Goal: Task Accomplishment & Management: Manage account settings

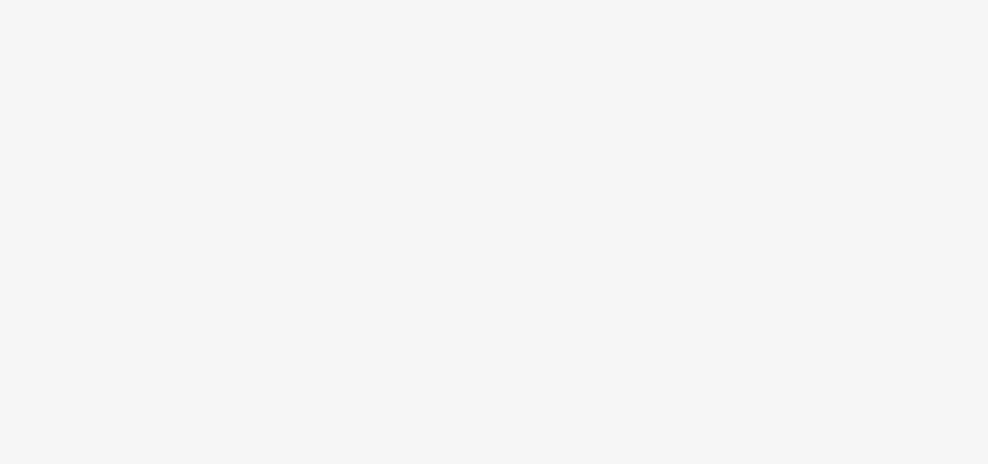
click at [255, 239] on body at bounding box center [494, 232] width 988 height 464
click at [314, 103] on body at bounding box center [493, 232] width 987 height 464
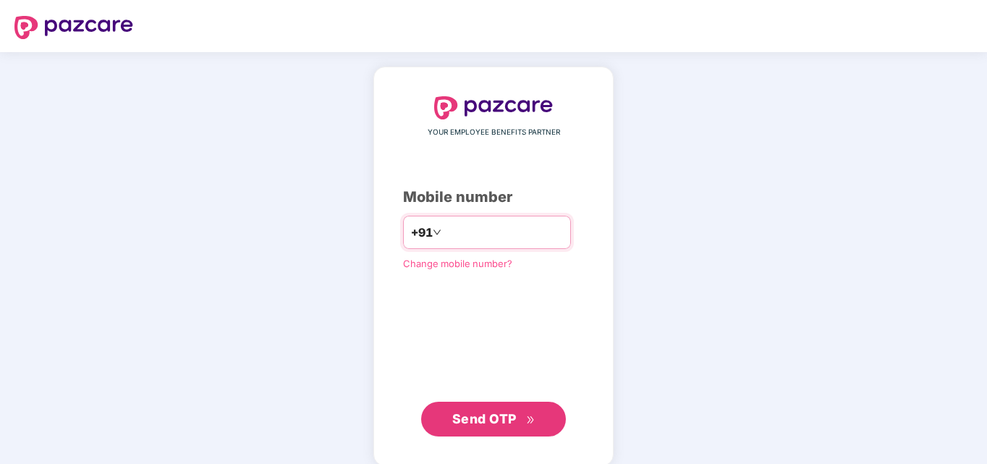
click at [475, 227] on input "number" at bounding box center [503, 232] width 119 height 23
type input "**********"
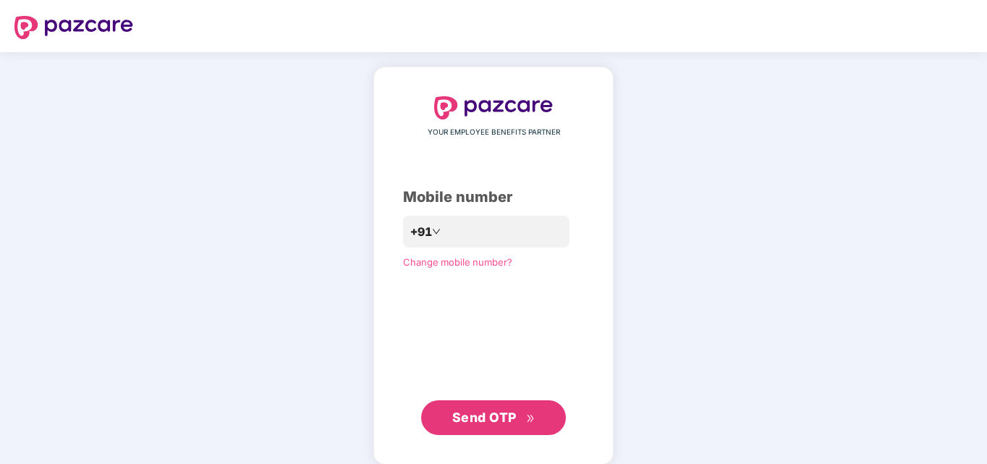
click at [470, 404] on button "Send OTP" at bounding box center [493, 417] width 145 height 35
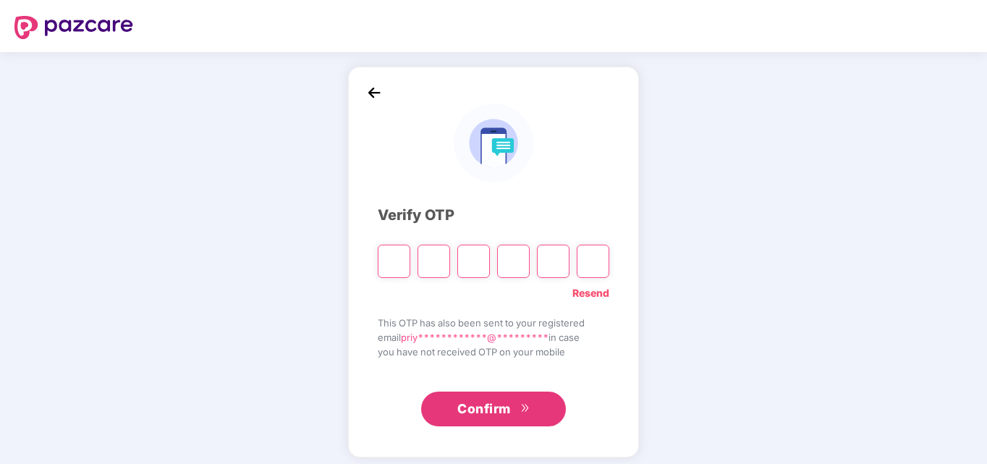
type input "*"
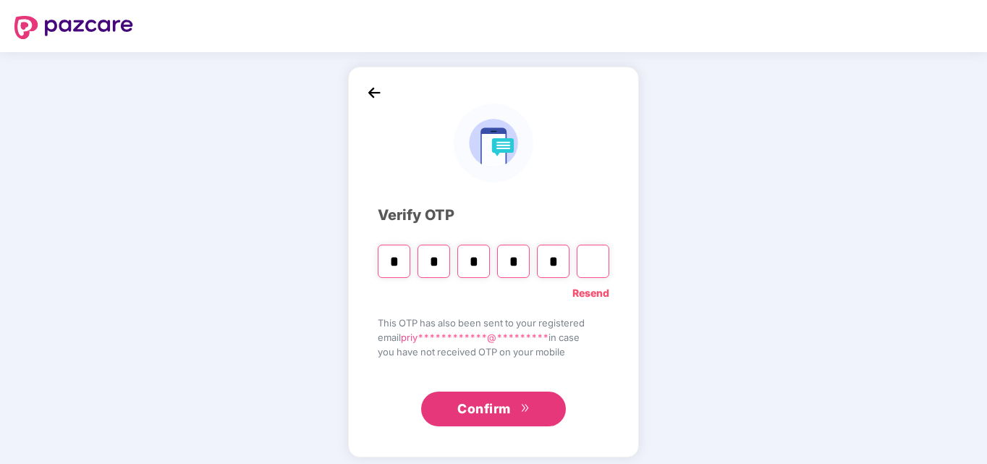
type input "*"
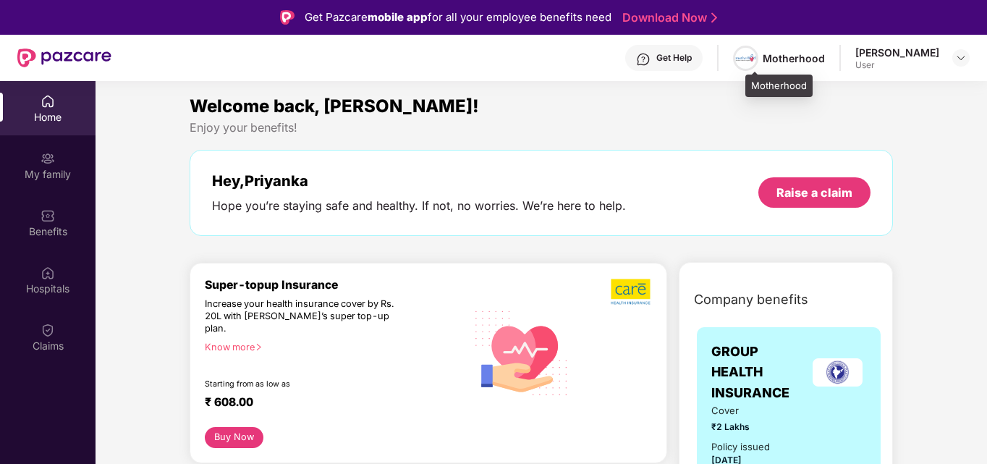
click at [756, 58] on img at bounding box center [745, 58] width 21 height 21
click at [964, 51] on div at bounding box center [960, 57] width 17 height 17
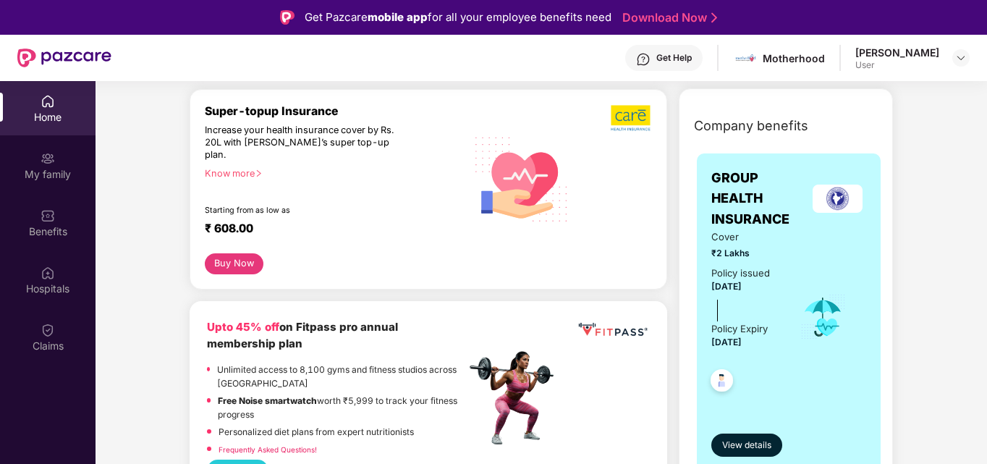
scroll to position [203, 0]
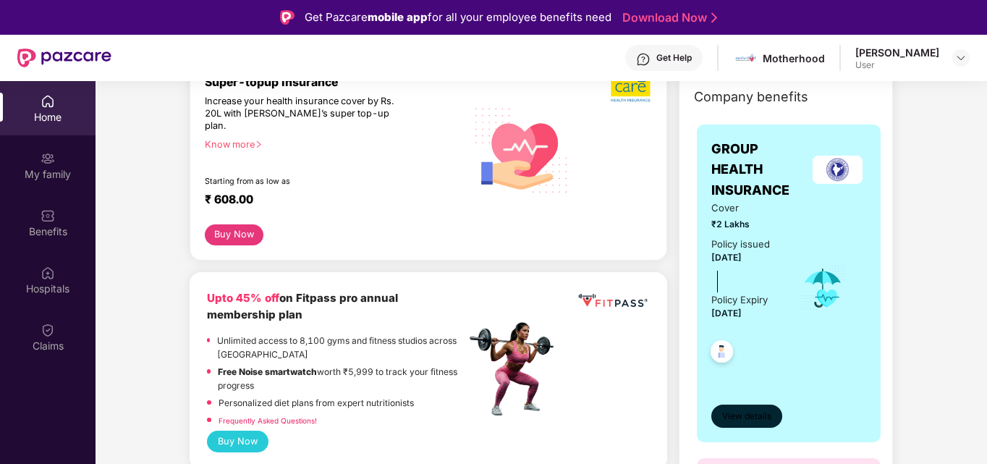
click at [716, 417] on button "View details" at bounding box center [746, 415] width 71 height 23
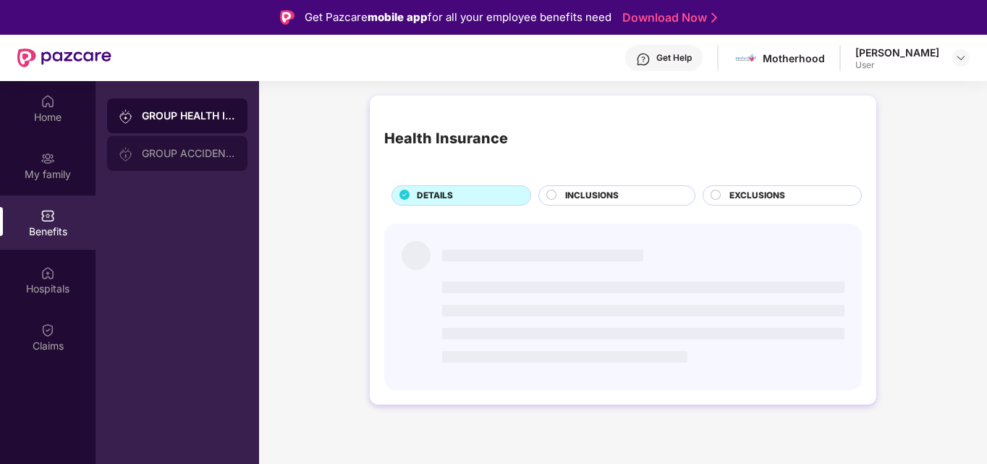
click at [198, 158] on div "GROUP ACCIDENTAL INSURANCE" at bounding box center [189, 154] width 94 height 12
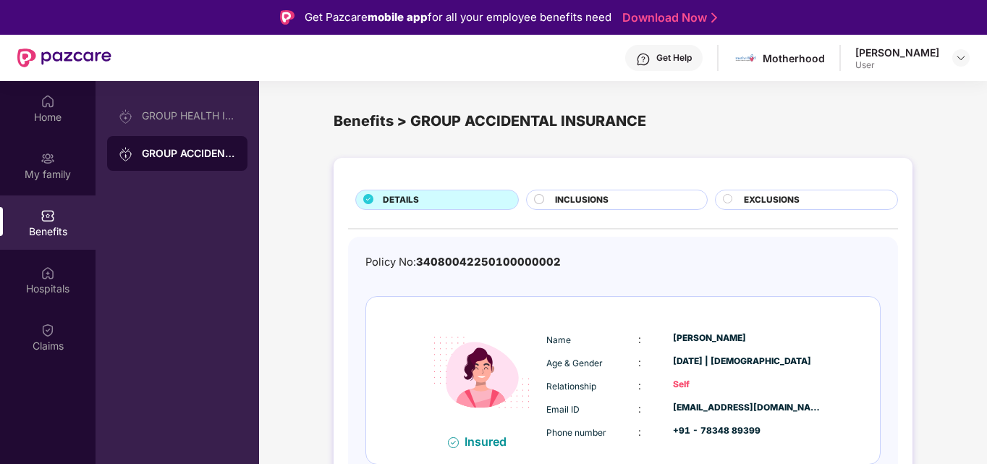
click at [820, 285] on div "Policy No: 34080042250100000002 Insured Name : [PERSON_NAME] Age & Gender : [DA…" at bounding box center [622, 370] width 515 height 232
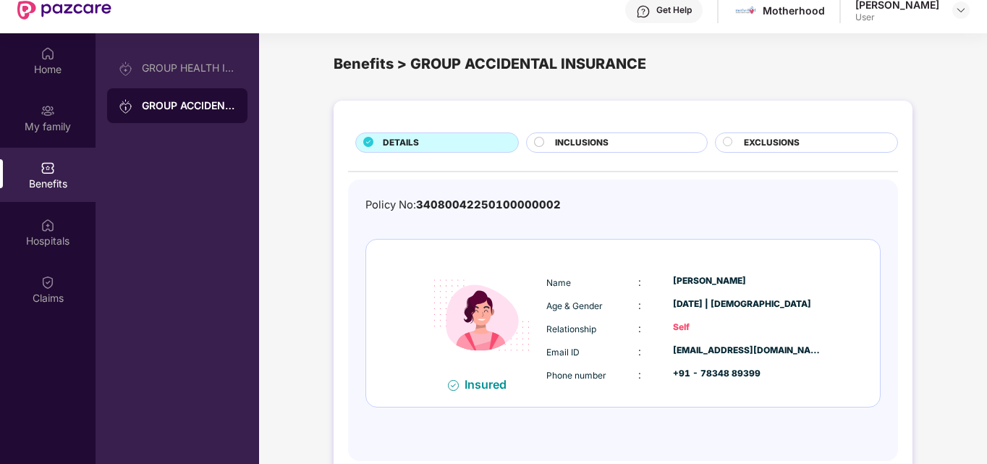
scroll to position [81, 0]
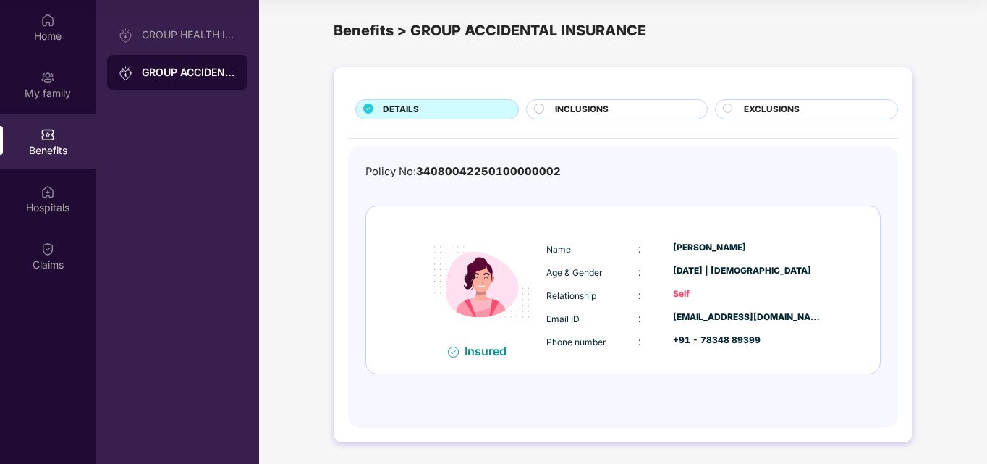
click at [612, 99] on div "INCLUSIONS" at bounding box center [616, 109] width 181 height 20
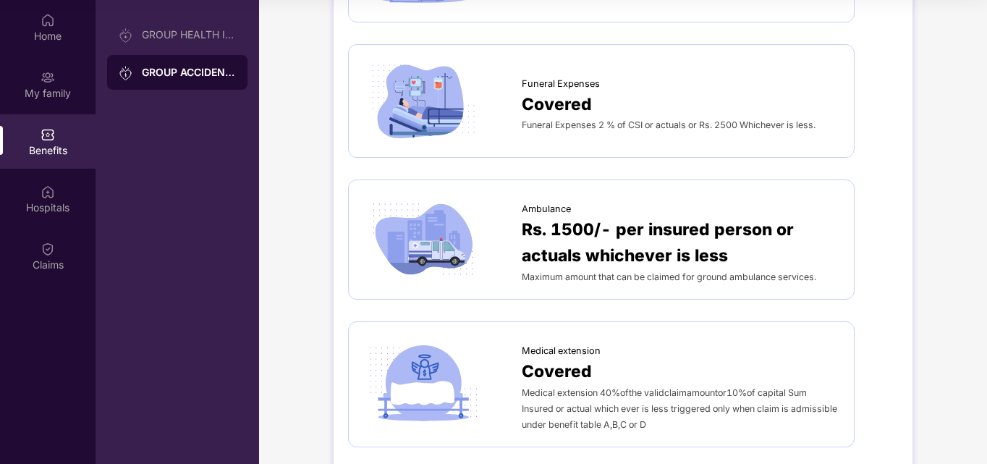
scroll to position [907, 0]
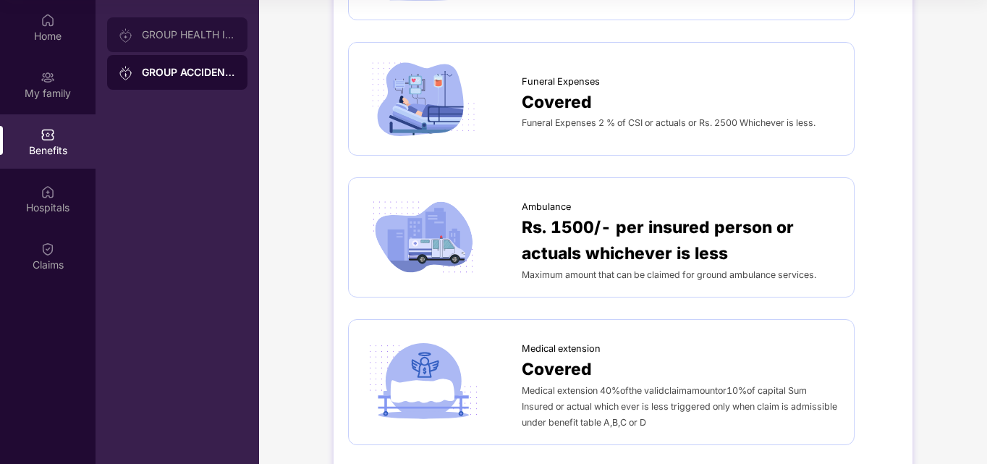
click at [169, 41] on div "GROUP HEALTH INSURANCE" at bounding box center [177, 34] width 140 height 35
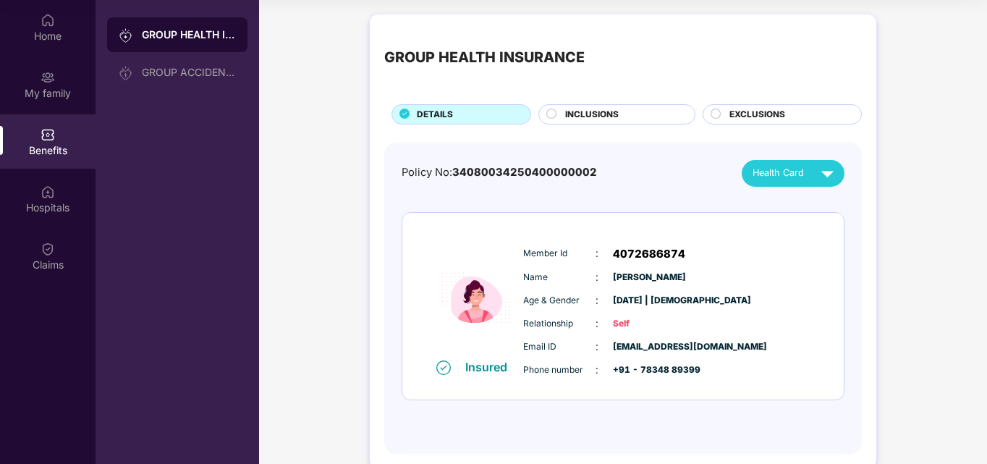
click at [597, 114] on span "INCLUSIONS" at bounding box center [592, 115] width 54 height 14
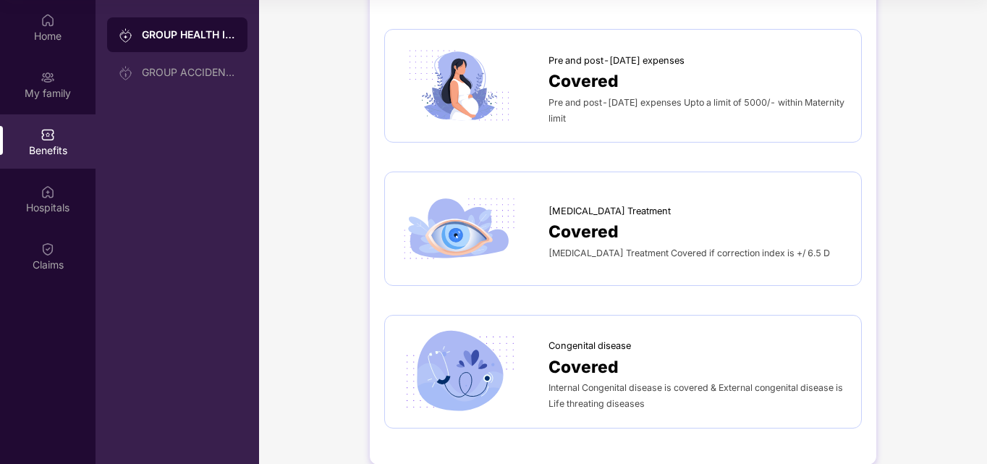
scroll to position [2024, 0]
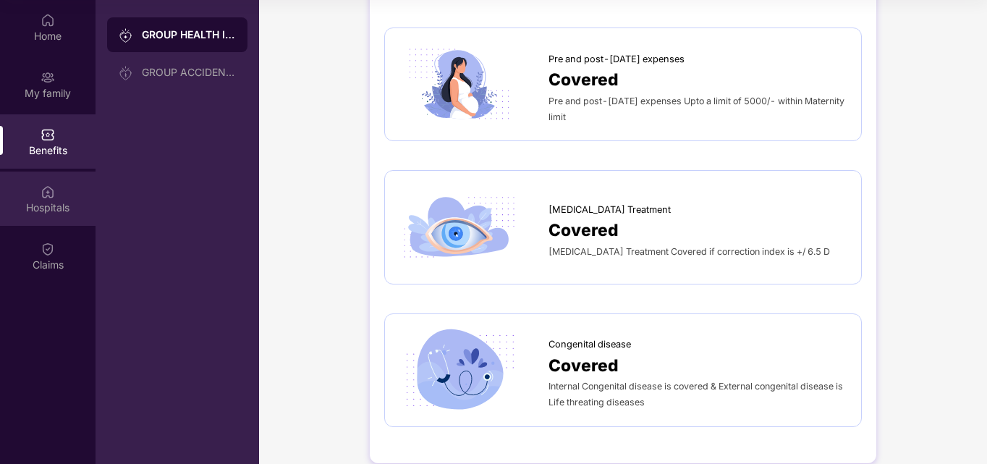
click at [54, 187] on img at bounding box center [48, 191] width 14 height 14
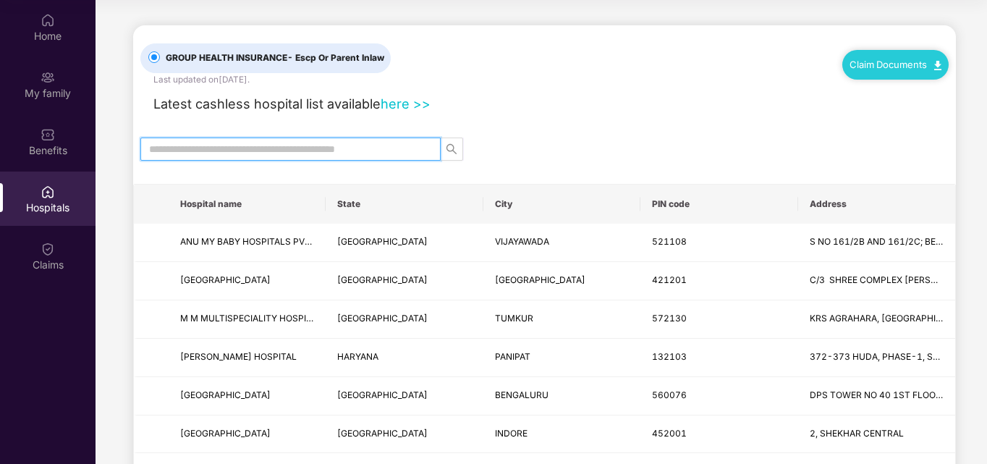
click at [348, 148] on input "text" at bounding box center [284, 149] width 271 height 16
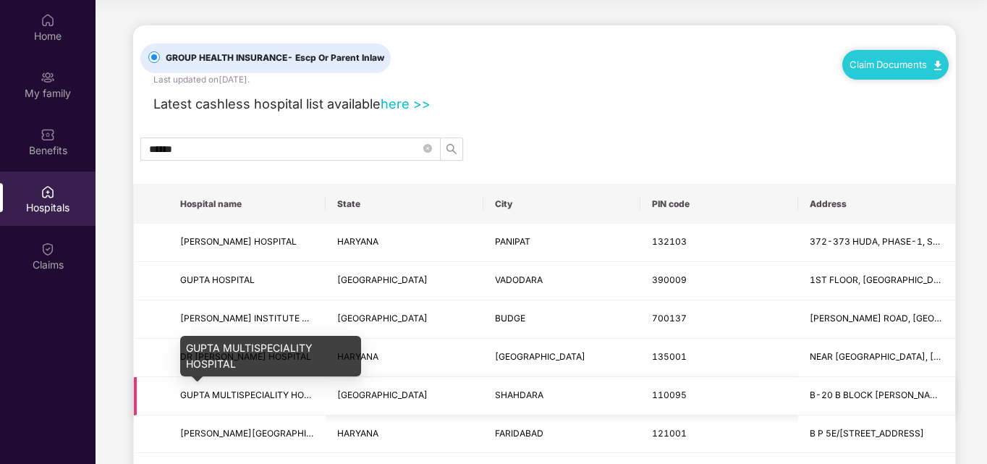
click at [266, 396] on span "GUPTA MULTISPECIALITY HOSPITAL" at bounding box center [256, 394] width 153 height 11
click at [250, 365] on div "GUPTA MULTISPECIALITY HOSPITAL" at bounding box center [270, 356] width 181 height 41
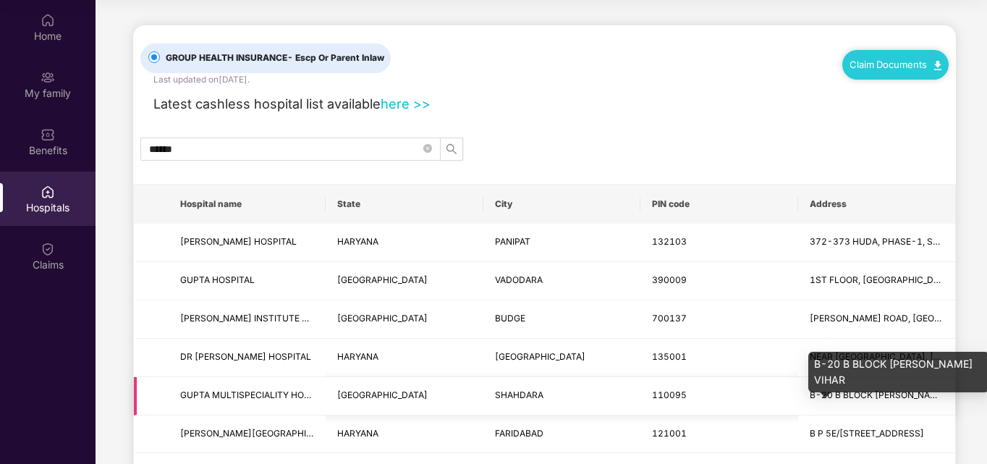
click at [810, 394] on span "B-20 B BLOCK [PERSON_NAME] VIHAR" at bounding box center [892, 394] width 165 height 11
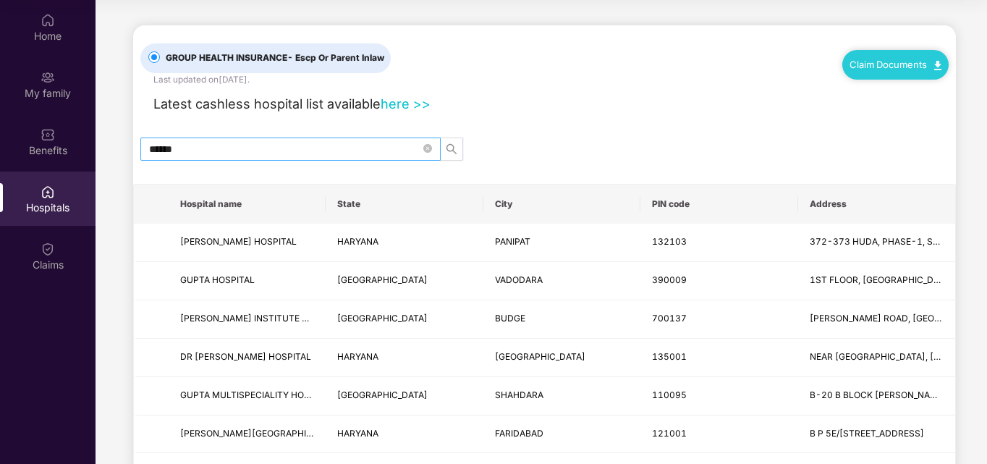
click at [247, 153] on input "*****" at bounding box center [284, 149] width 271 height 16
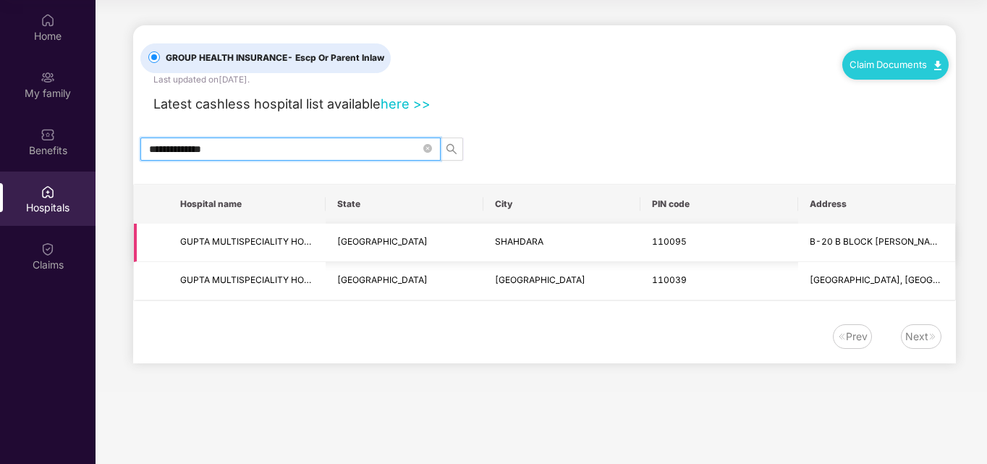
type input "**********"
click at [159, 258] on td at bounding box center [151, 243] width 35 height 38
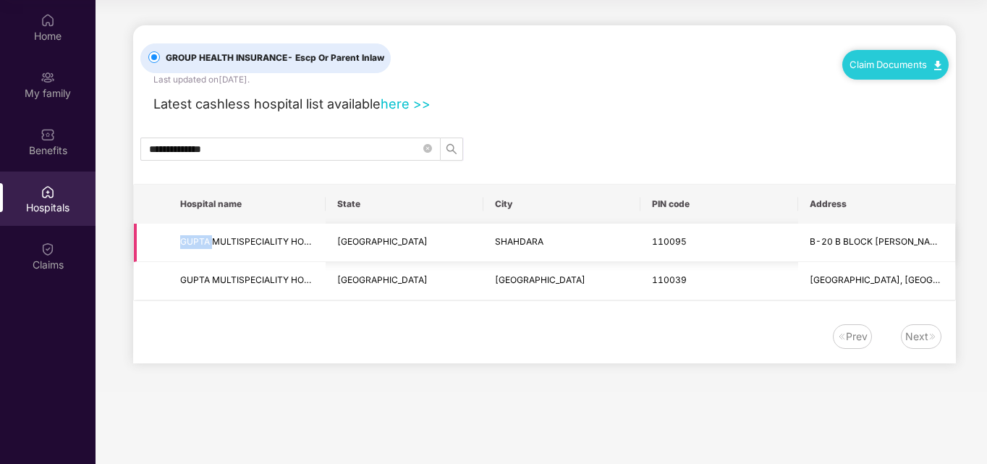
click at [159, 258] on td at bounding box center [151, 243] width 35 height 38
click at [236, 258] on td "GUPTA MULTISPECIALITY HOSPITAL" at bounding box center [247, 243] width 157 height 38
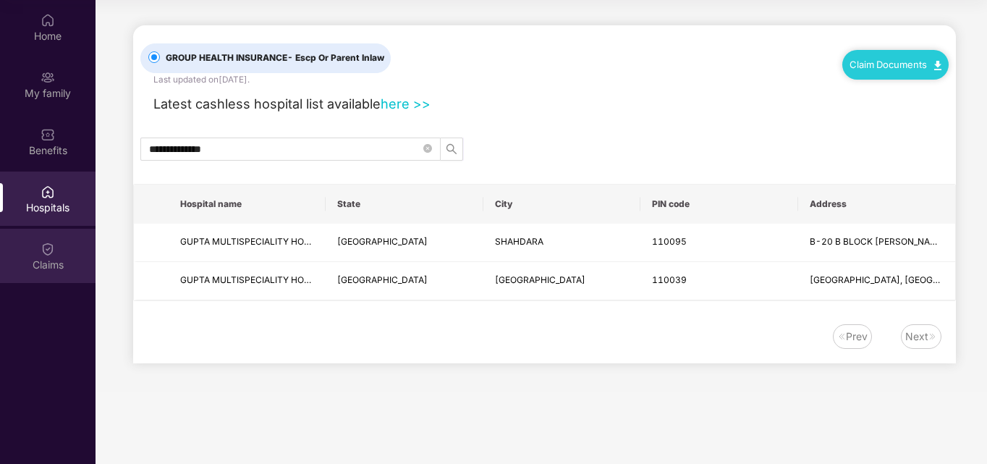
click at [51, 264] on div "Claims" at bounding box center [48, 265] width 96 height 14
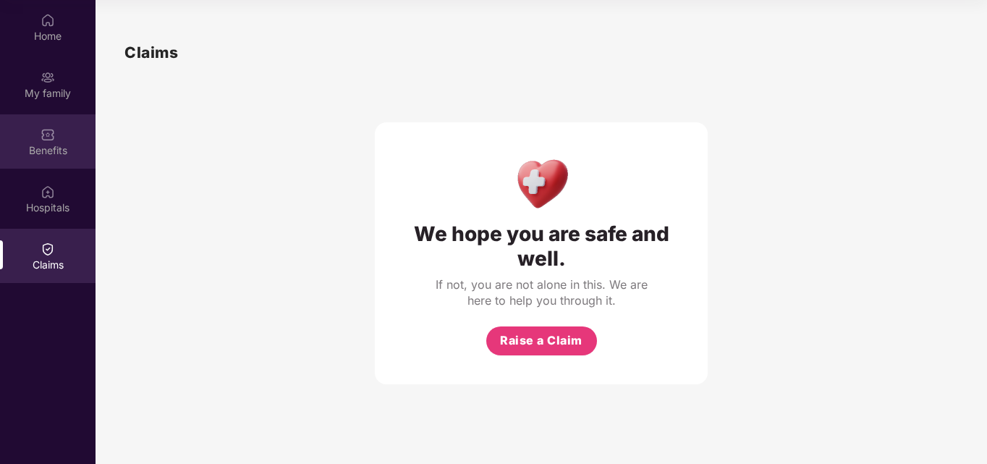
click at [39, 161] on div "Benefits" at bounding box center [48, 141] width 96 height 54
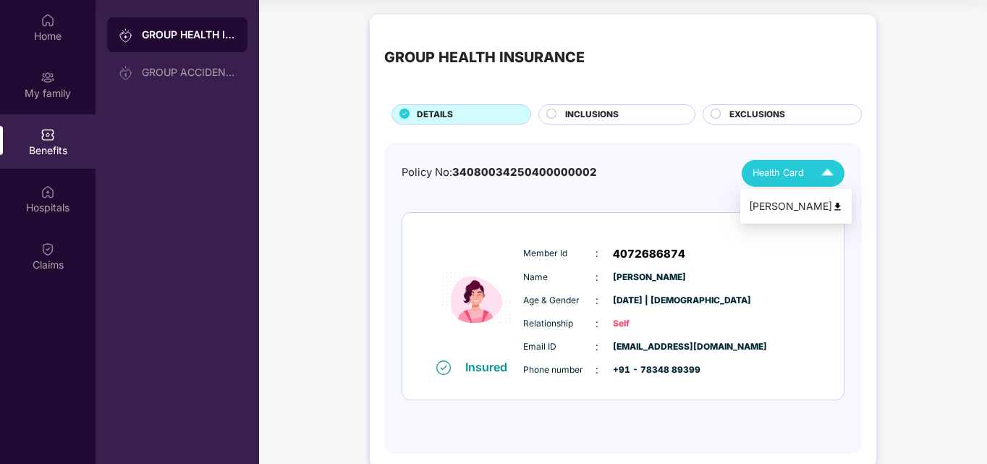
click at [763, 171] on span "Health Card" at bounding box center [777, 173] width 51 height 14
click at [773, 211] on div "[PERSON_NAME]" at bounding box center [796, 206] width 94 height 16
click at [810, 168] on div "Health Card" at bounding box center [796, 173] width 88 height 25
click at [826, 179] on img at bounding box center [827, 173] width 25 height 25
click at [832, 209] on img at bounding box center [837, 206] width 11 height 11
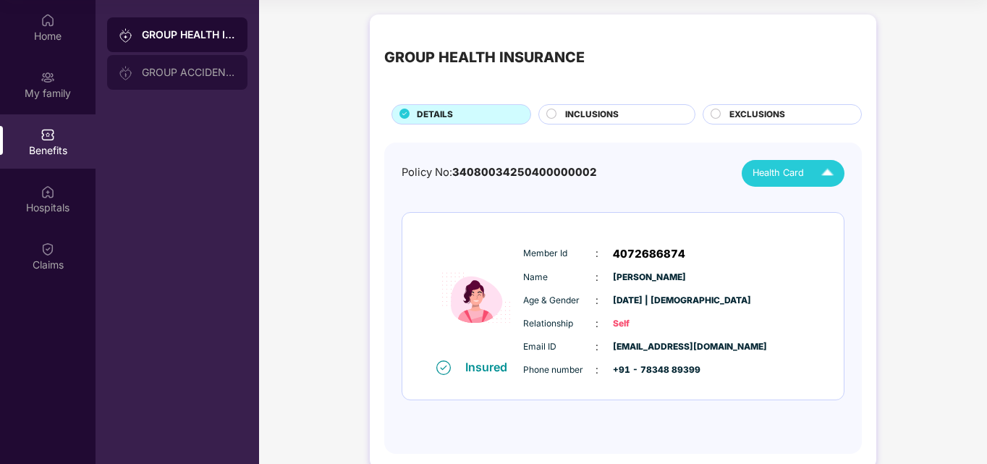
click at [137, 84] on div "GROUP ACCIDENTAL INSURANCE" at bounding box center [177, 72] width 140 height 35
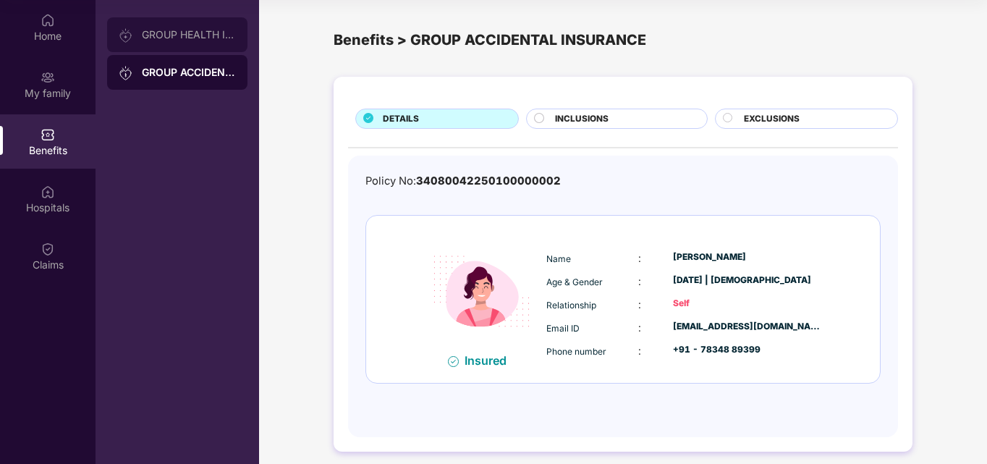
click at [182, 29] on div "GROUP HEALTH INSURANCE" at bounding box center [189, 35] width 94 height 12
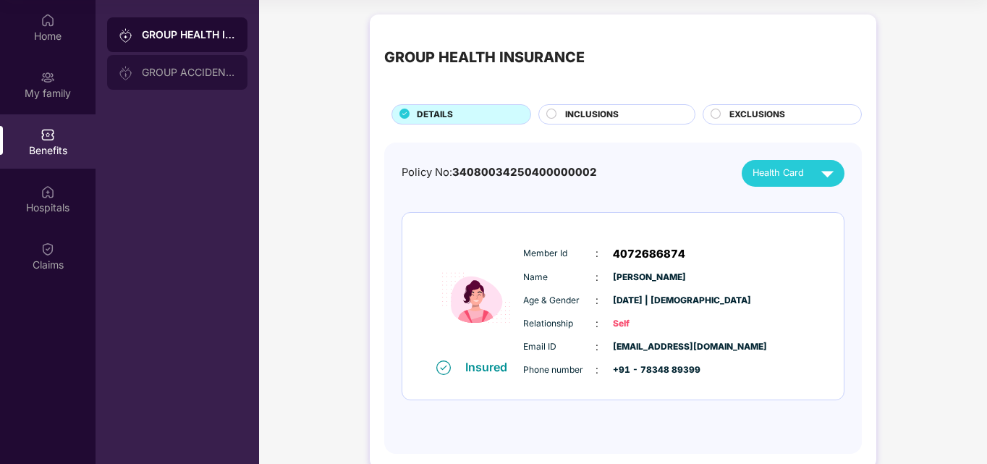
click at [195, 75] on div "GROUP ACCIDENTAL INSURANCE" at bounding box center [189, 73] width 94 height 12
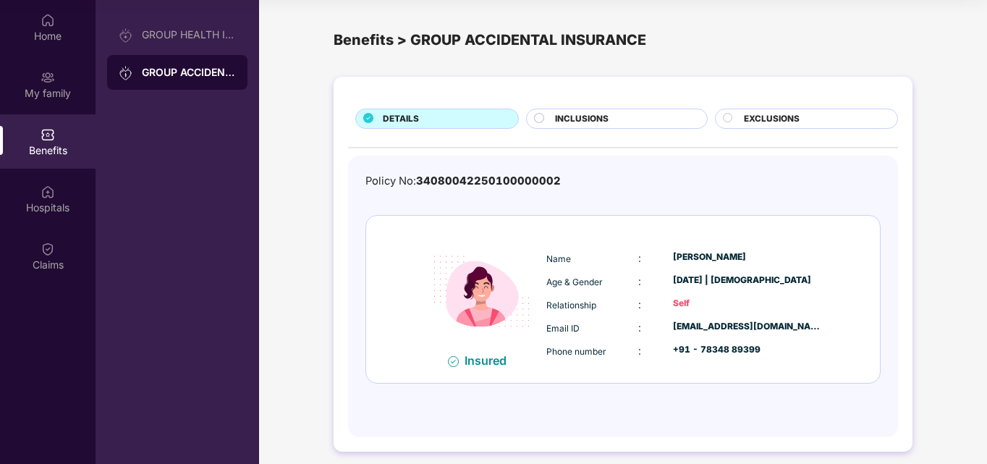
click at [581, 117] on span "INCLUSIONS" at bounding box center [582, 119] width 54 height 14
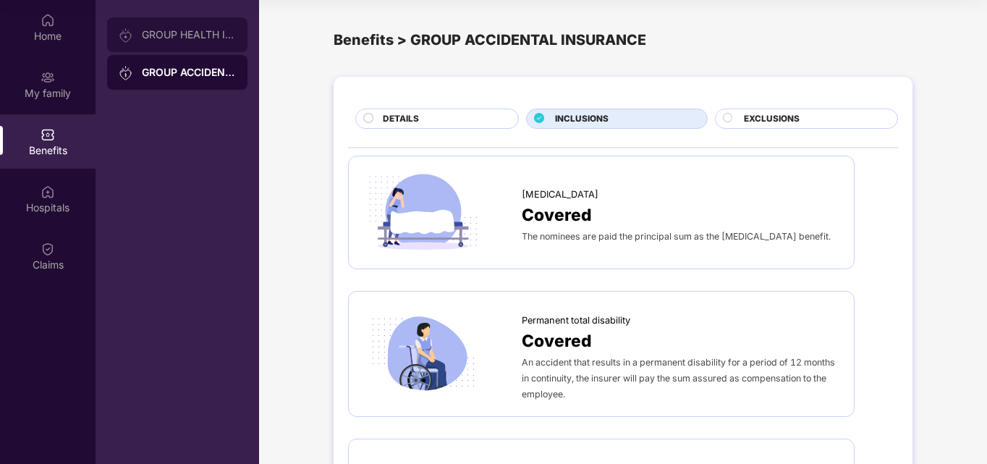
click at [150, 50] on div "GROUP HEALTH INSURANCE" at bounding box center [177, 34] width 140 height 35
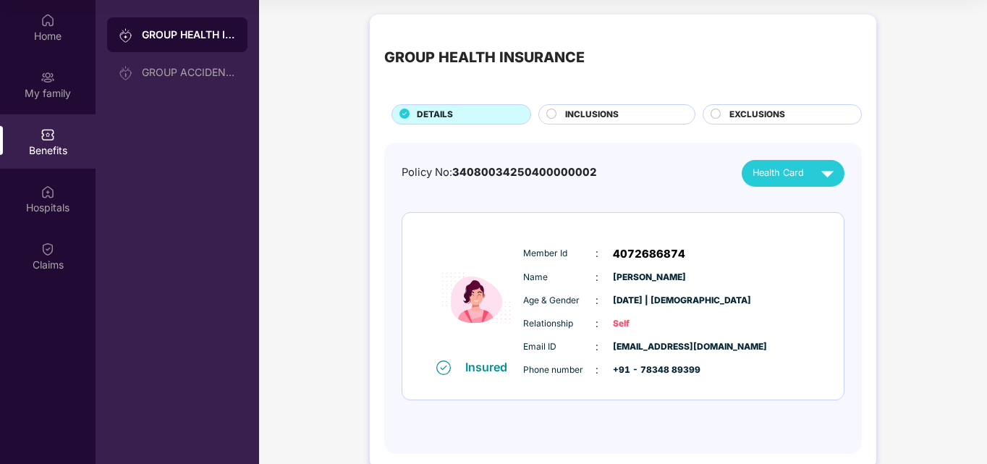
click at [565, 112] on span "INCLUSIONS" at bounding box center [592, 115] width 54 height 14
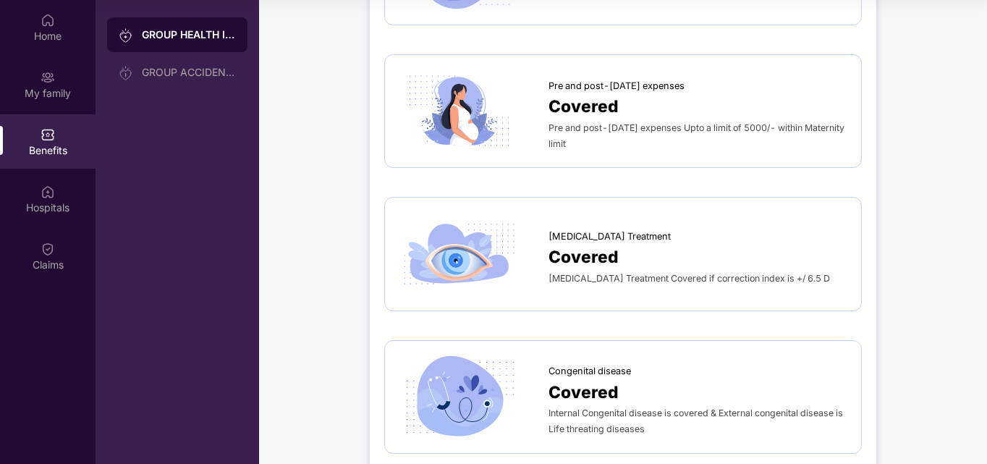
scroll to position [2024, 0]
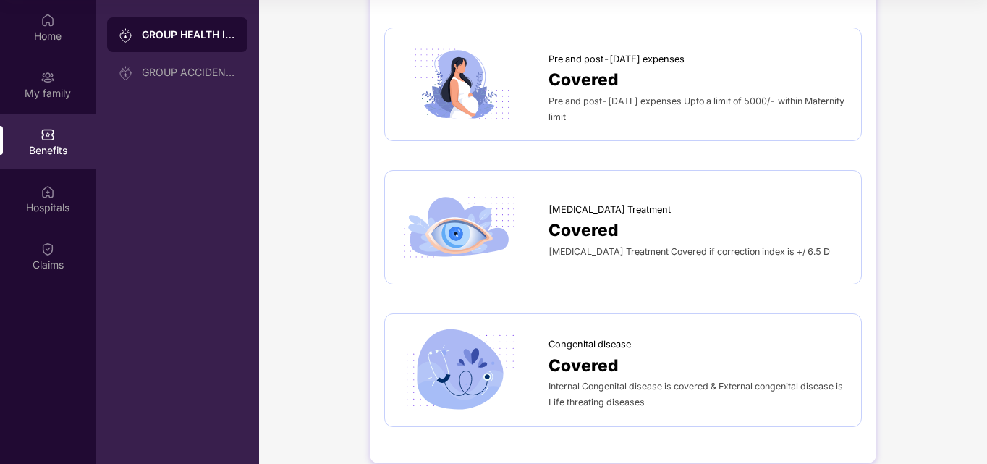
click at [715, 243] on div "[MEDICAL_DATA] Treatment Covered if correction index is +/ 6.5 D" at bounding box center [697, 251] width 298 height 16
click at [51, 97] on div "My family" at bounding box center [48, 93] width 96 height 14
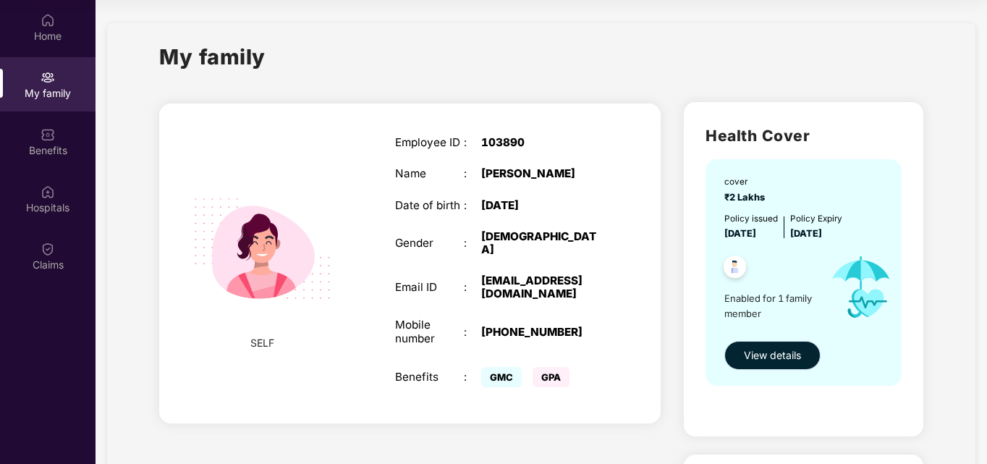
click at [767, 360] on span "View details" at bounding box center [772, 355] width 57 height 16
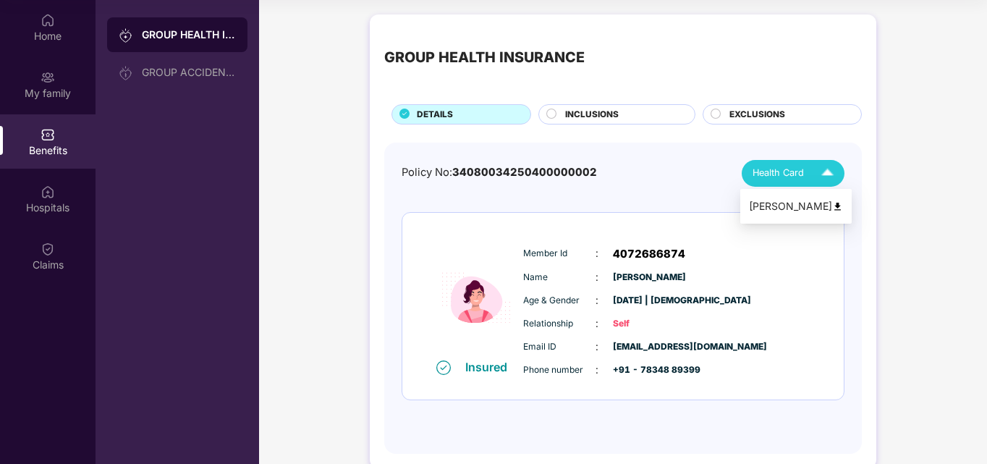
click at [771, 179] on span "Health Card" at bounding box center [777, 173] width 51 height 14
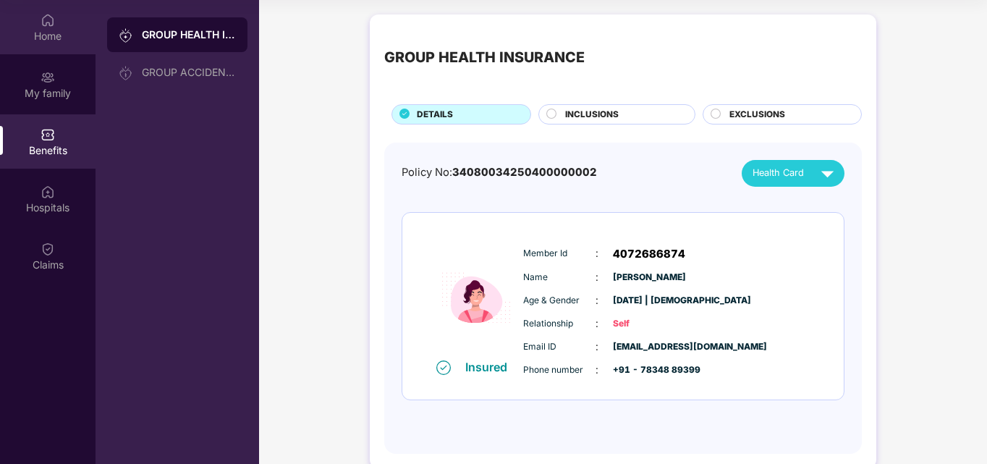
click at [64, 46] on div "Home" at bounding box center [48, 27] width 96 height 54
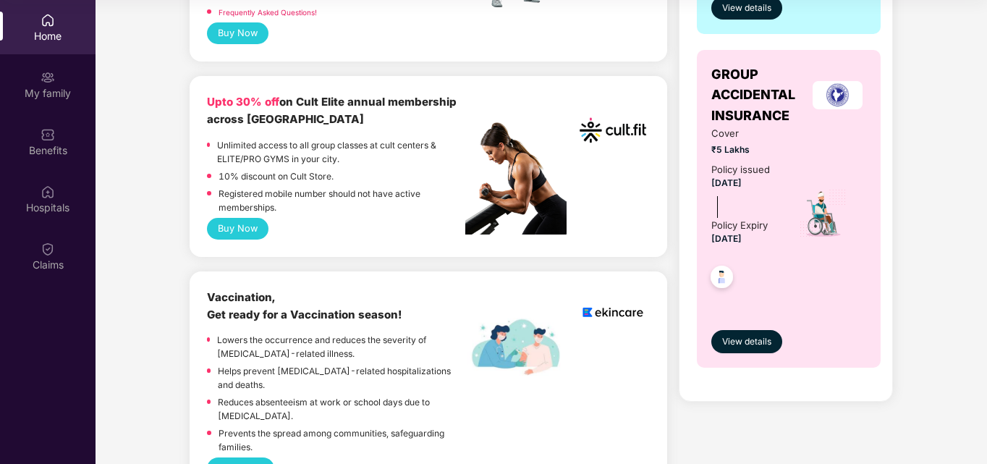
scroll to position [550, 0]
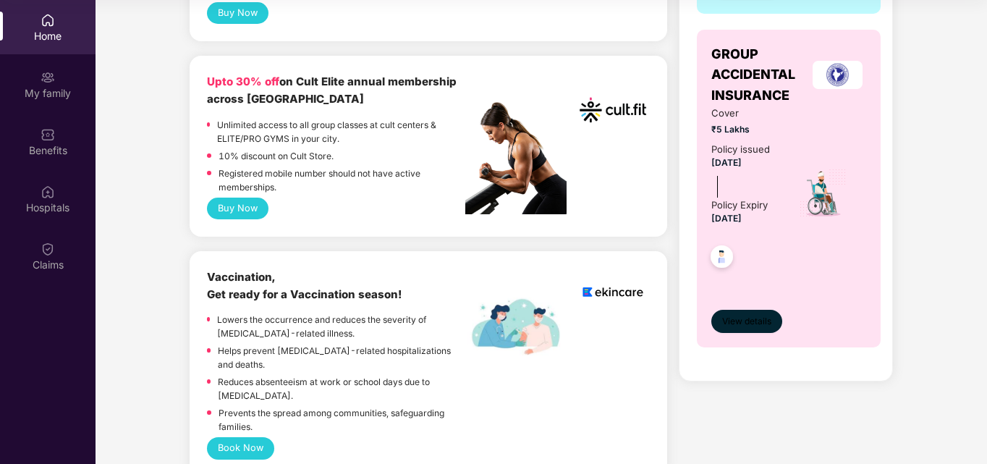
click at [746, 321] on span "View details" at bounding box center [746, 322] width 49 height 14
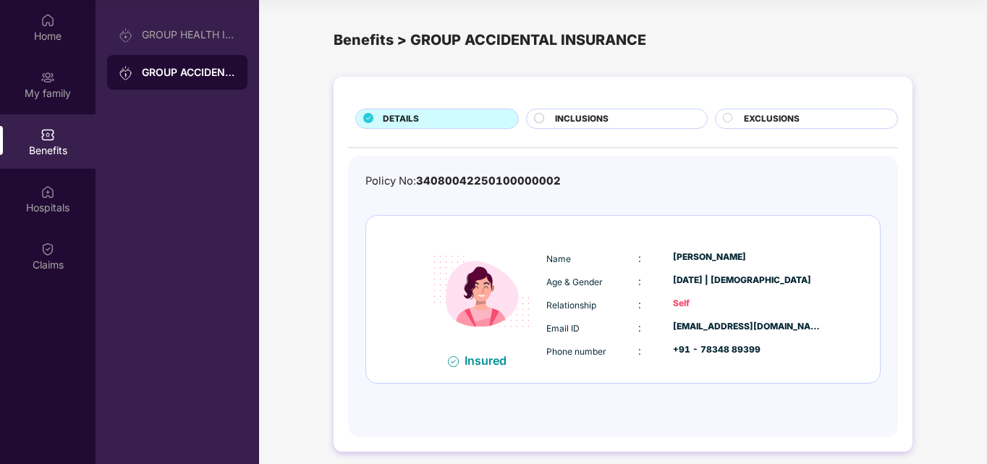
click at [455, 353] on div at bounding box center [453, 360] width 11 height 16
click at [644, 117] on div "INCLUSIONS" at bounding box center [623, 120] width 151 height 16
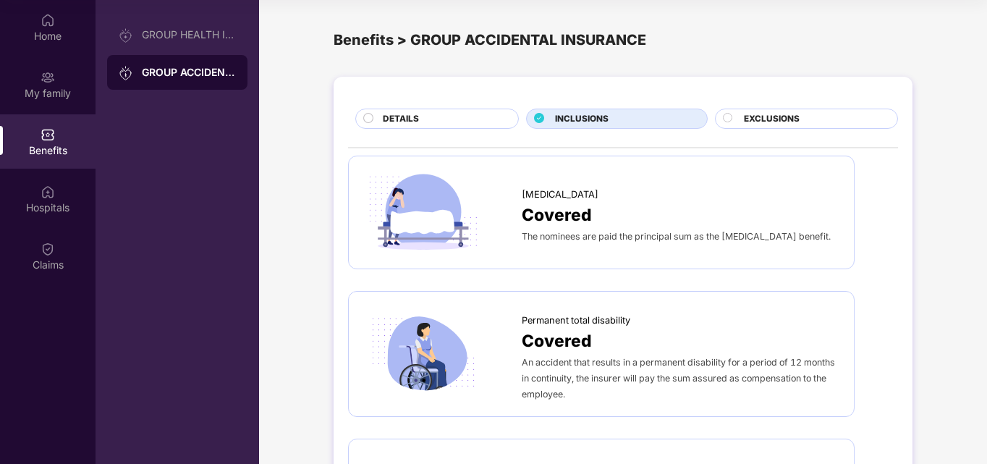
click at [46, 165] on div "Benefits" at bounding box center [48, 141] width 96 height 54
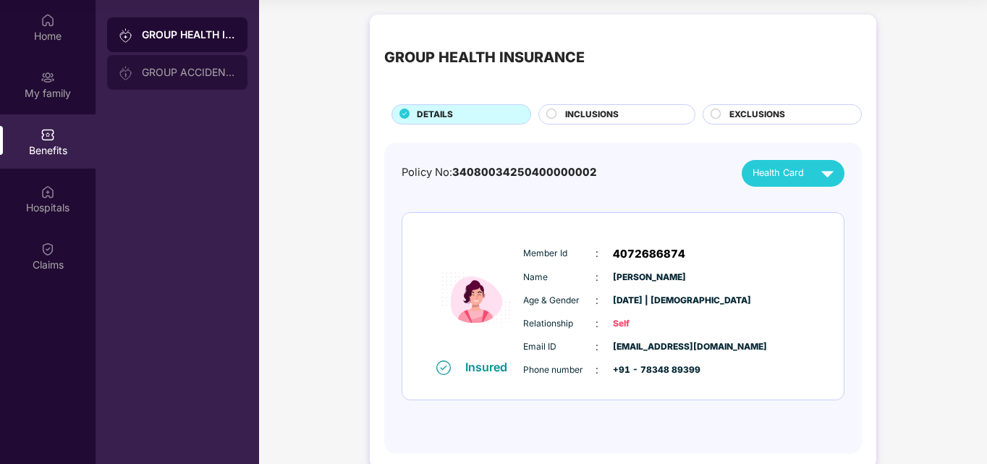
click at [195, 64] on div "GROUP ACCIDENTAL INSURANCE" at bounding box center [177, 72] width 140 height 35
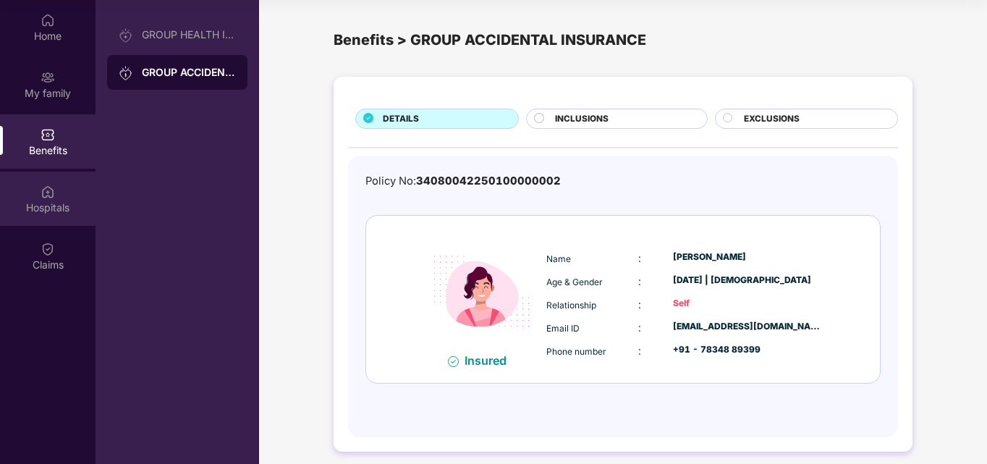
click at [48, 195] on img at bounding box center [48, 191] width 14 height 14
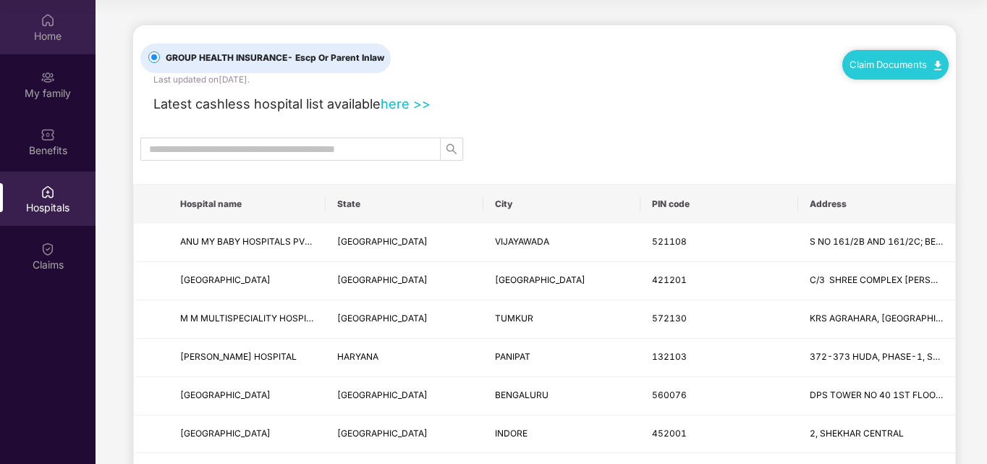
click at [35, 43] on div "Home" at bounding box center [48, 27] width 96 height 54
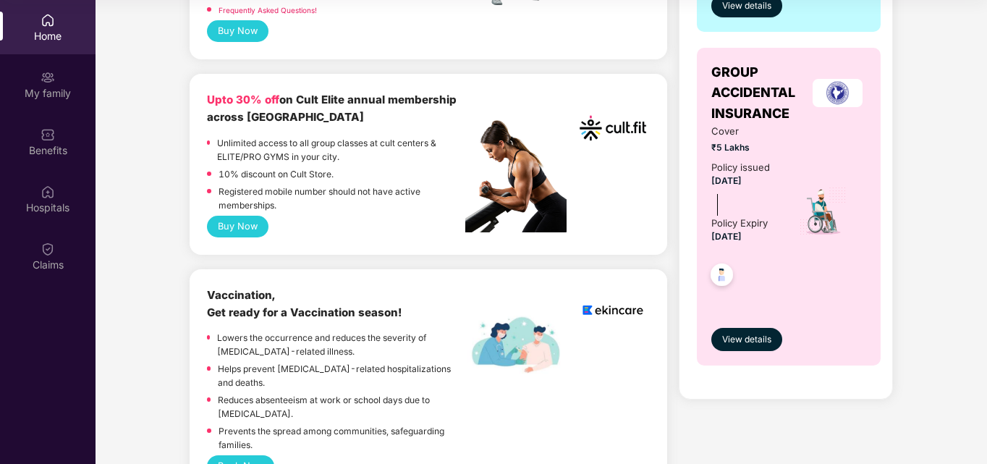
scroll to position [608, 0]
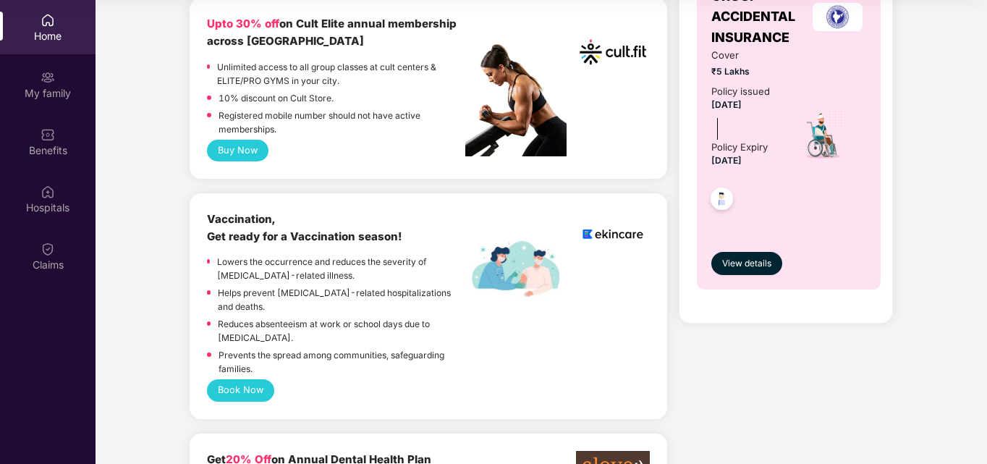
click at [740, 240] on div "View details" at bounding box center [788, 250] width 155 height 48
click at [744, 262] on span "View details" at bounding box center [746, 264] width 49 height 14
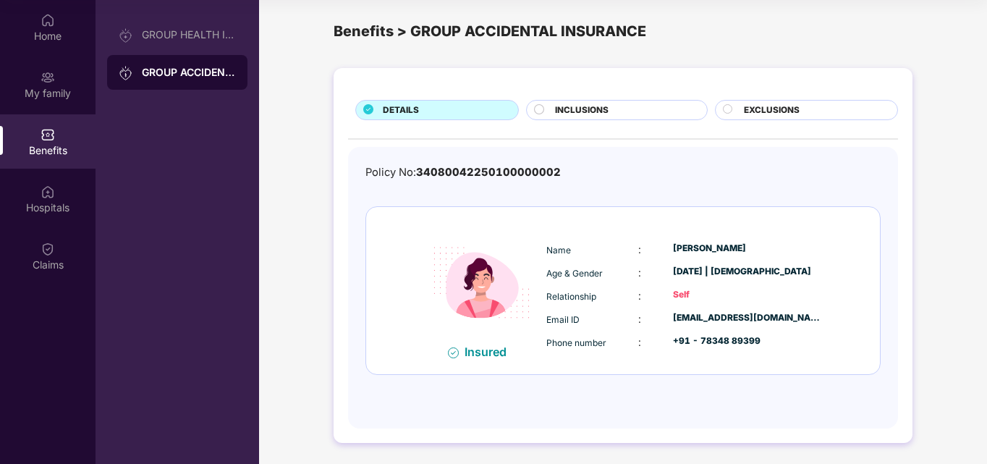
scroll to position [9, 0]
click at [484, 364] on div "Insured Name : [PERSON_NAME] Age & Gender : [DATE] | [DEMOGRAPHIC_DATA] Relatio…" at bounding box center [623, 289] width 514 height 167
click at [480, 354] on div "Insured" at bounding box center [489, 351] width 51 height 14
click at [0, 48] on div "Home" at bounding box center [48, 27] width 96 height 54
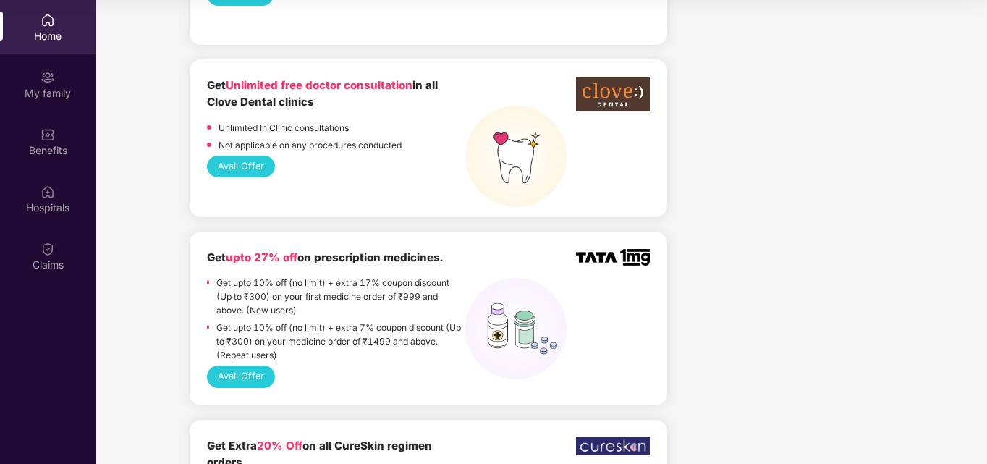
scroll to position [1158, 0]
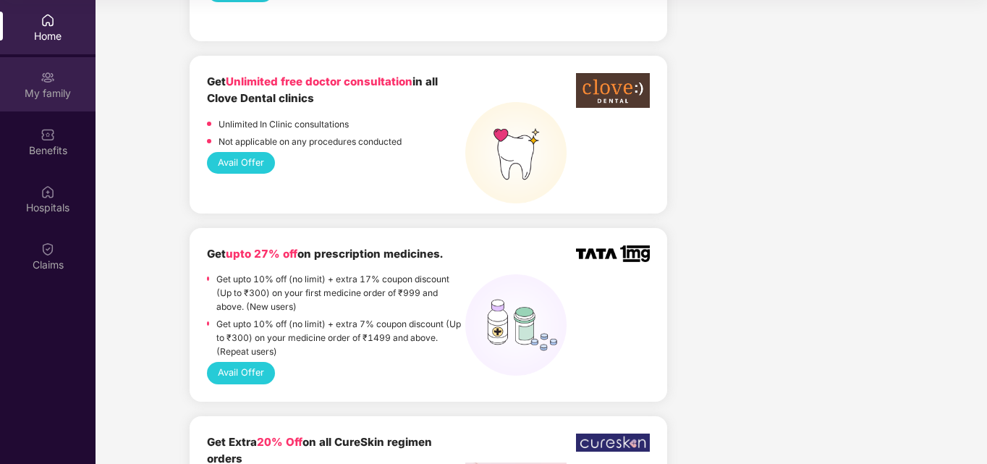
click at [30, 99] on div "My family" at bounding box center [48, 93] width 96 height 14
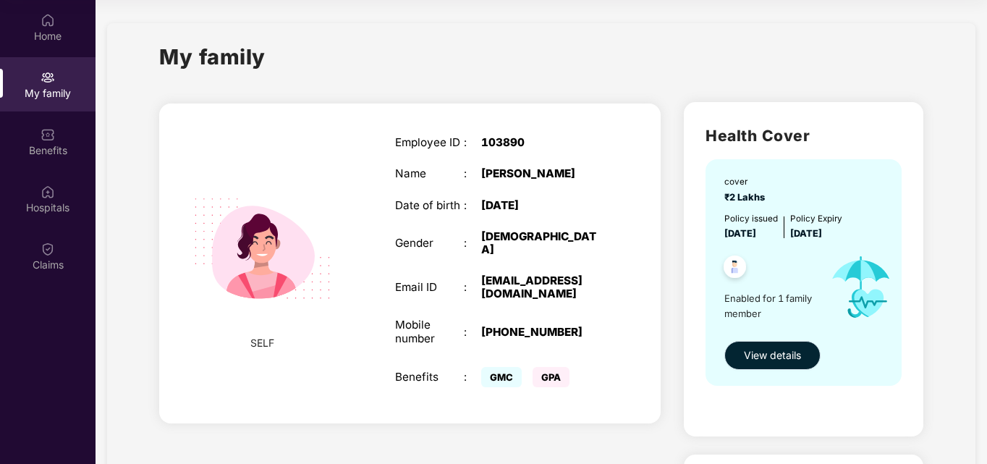
click at [809, 357] on button "View details" at bounding box center [772, 355] width 96 height 29
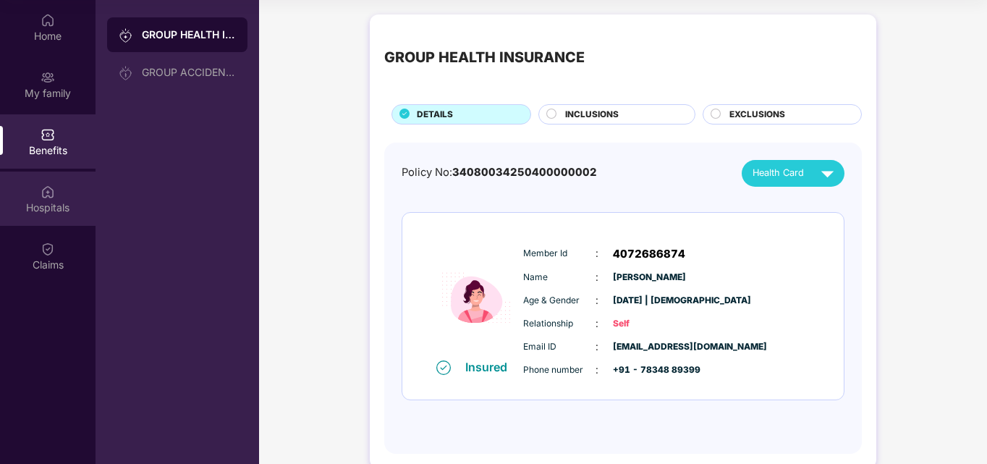
click at [0, 182] on div "Hospitals" at bounding box center [48, 198] width 96 height 54
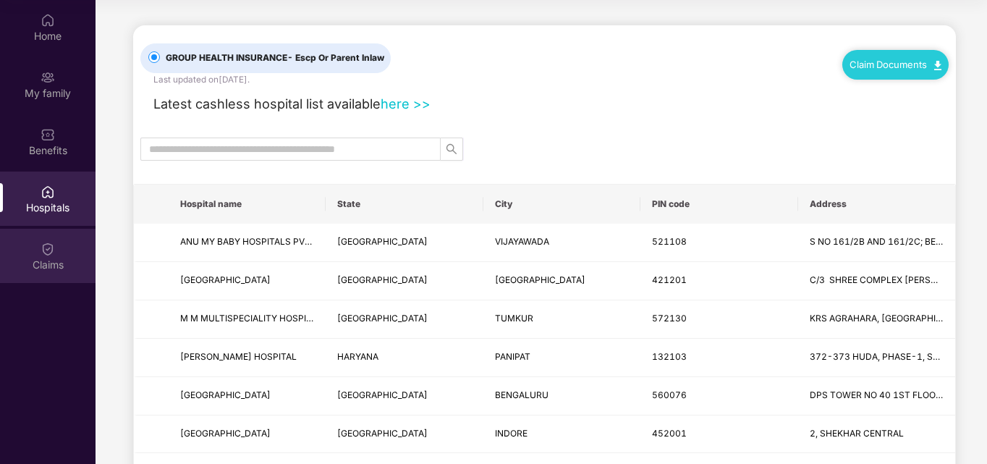
click at [33, 245] on div "Claims" at bounding box center [48, 256] width 96 height 54
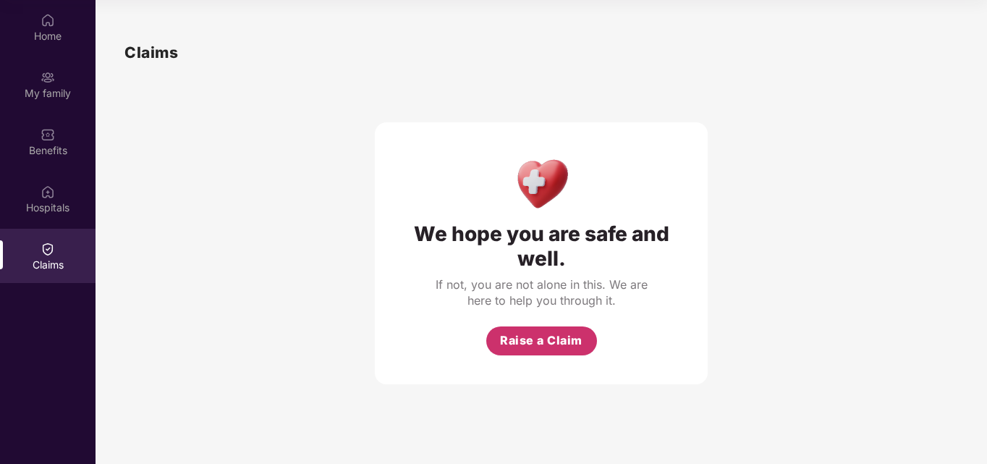
click at [533, 331] on span "Raise a Claim" at bounding box center [541, 340] width 82 height 18
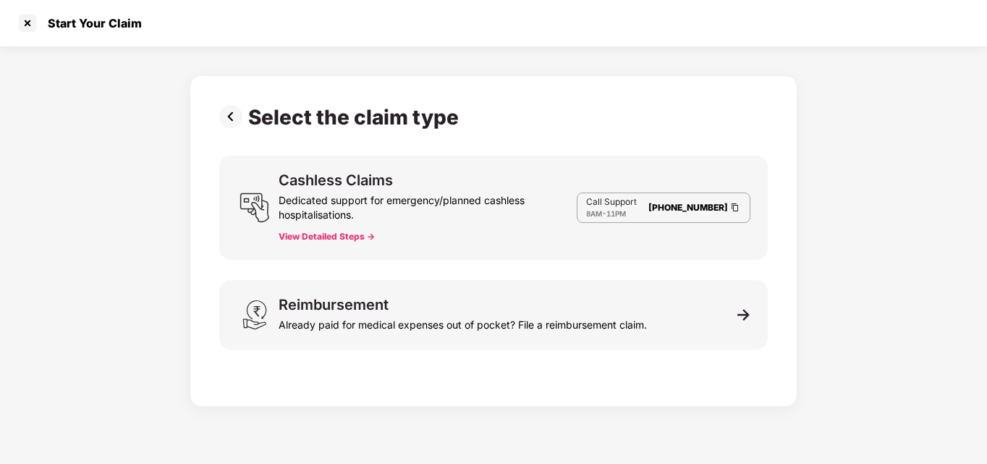
click at [313, 236] on button "View Detailed Steps ->" at bounding box center [327, 237] width 96 height 12
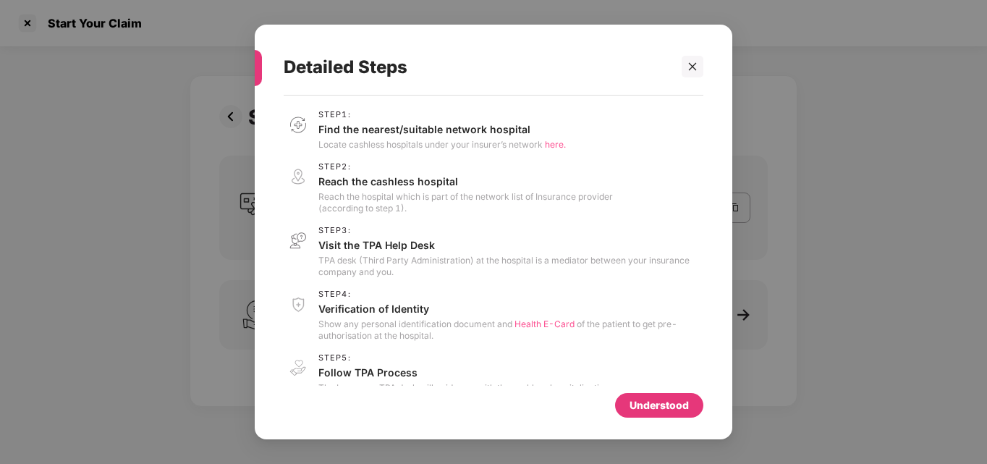
click at [659, 410] on div "Understood" at bounding box center [658, 405] width 59 height 16
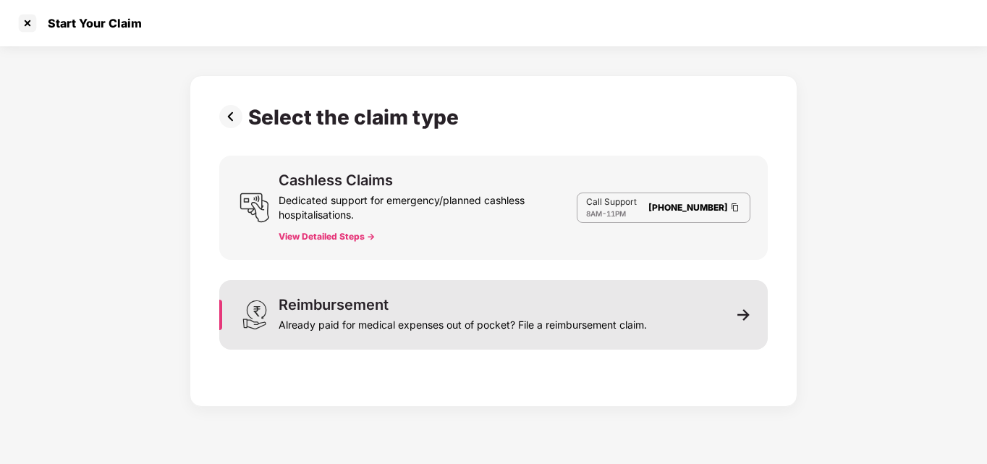
click at [458, 313] on div "Already paid for medical expenses out of pocket? File a reimbursement claim." at bounding box center [463, 322] width 368 height 20
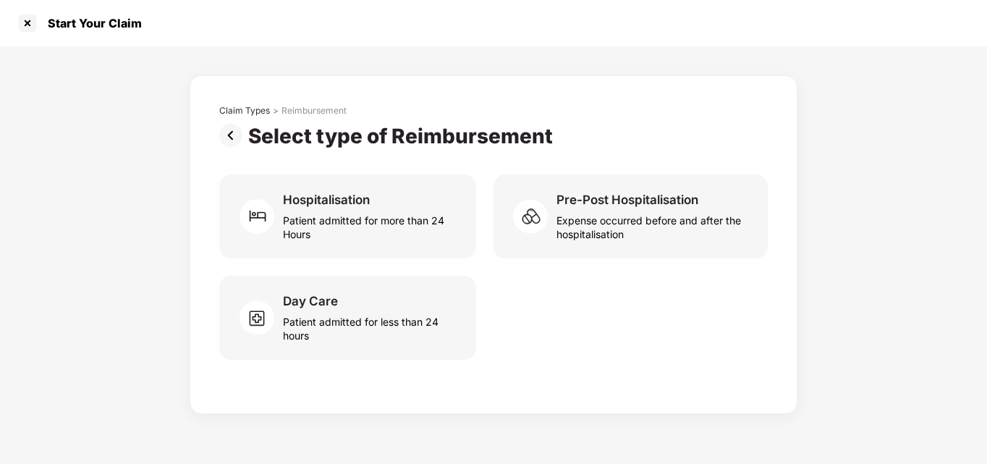
click at [458, 313] on div "Patient admitted for less than 24 hours" at bounding box center [371, 325] width 176 height 33
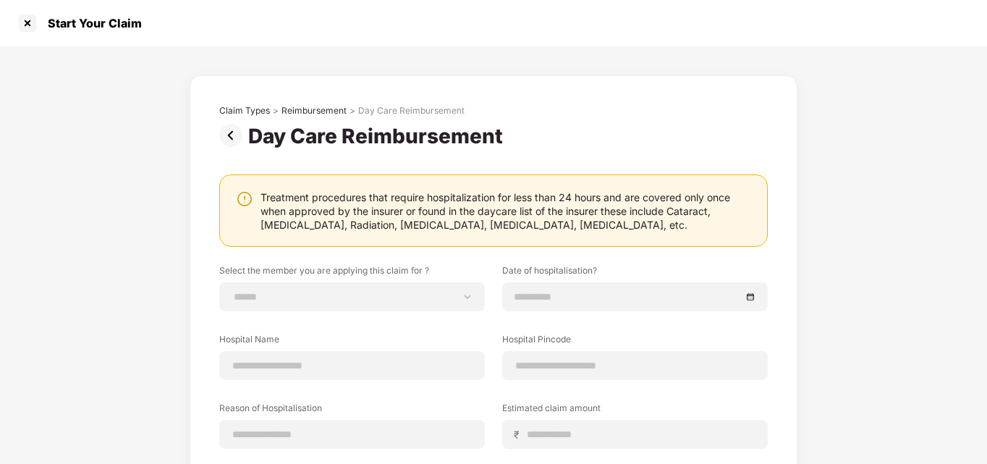
click at [232, 128] on img at bounding box center [233, 135] width 29 height 23
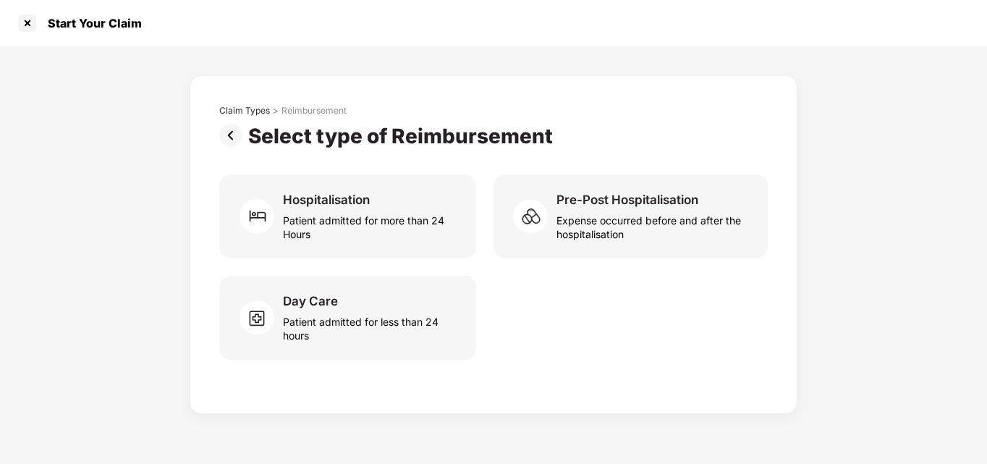
click at [232, 129] on img at bounding box center [233, 135] width 29 height 23
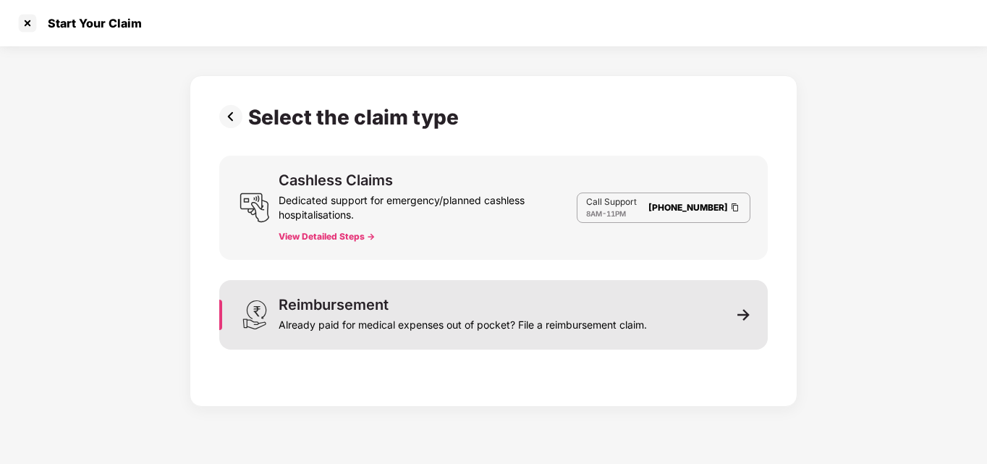
click at [520, 323] on div "Already paid for medical expenses out of pocket? File a reimbursement claim." at bounding box center [463, 322] width 368 height 20
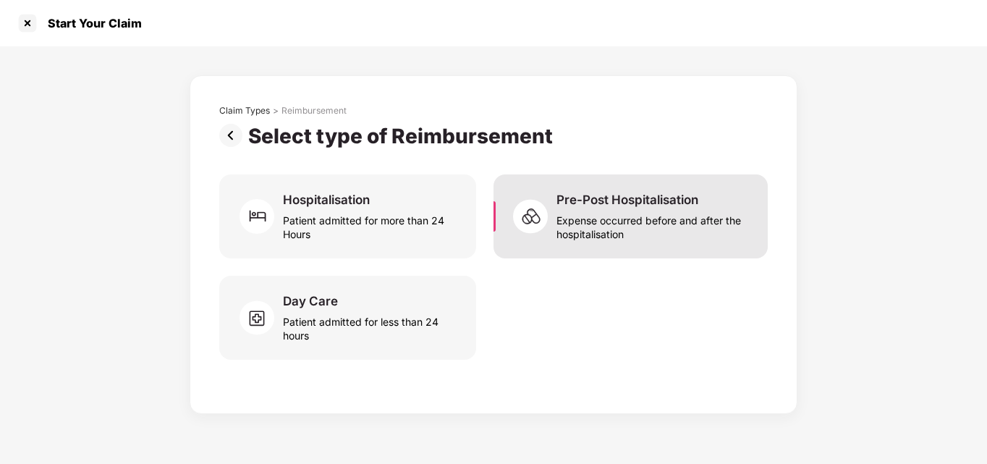
click at [606, 242] on div "Pre-Post Hospitalisation Expense occurred before and after the hospitalisation" at bounding box center [630, 216] width 274 height 84
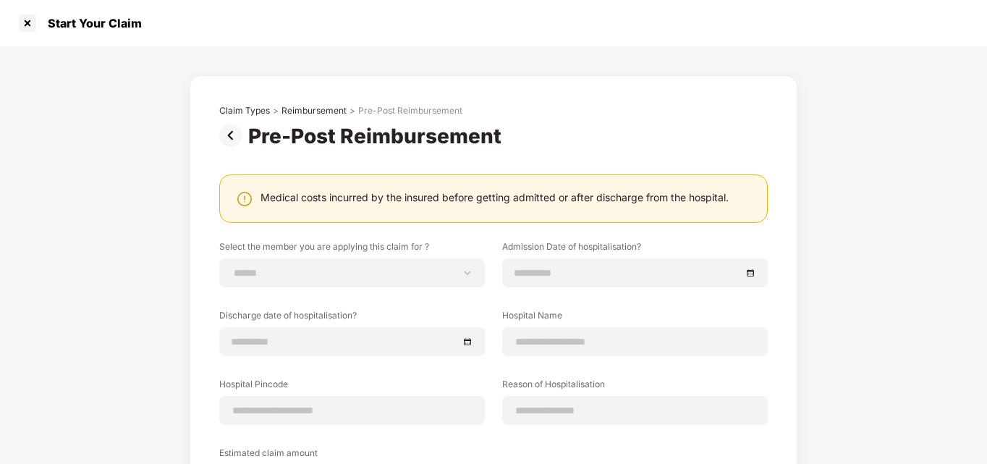
click at [437, 227] on div "**********" at bounding box center [493, 362] width 548 height 514
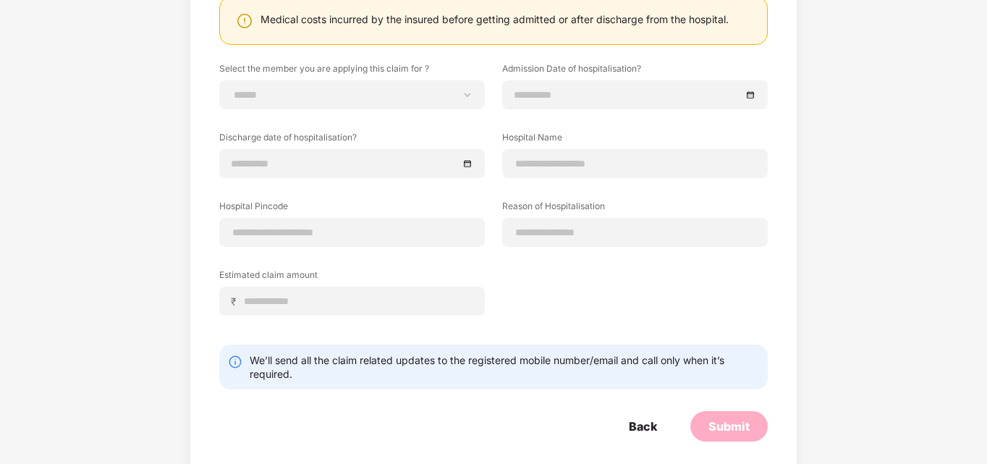
scroll to position [192, 0]
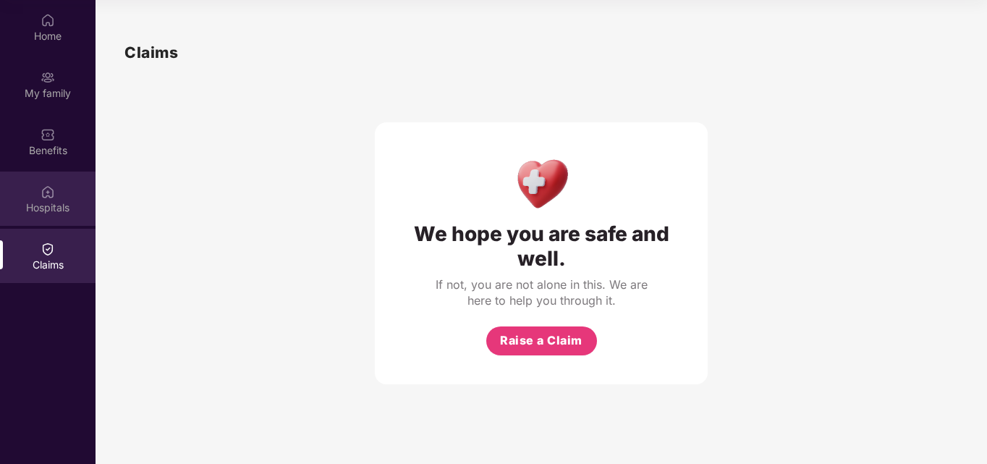
drag, startPoint x: 46, startPoint y: 169, endPoint x: 49, endPoint y: 182, distance: 13.5
click at [49, 182] on div "Home My family Benefits Hospitals Claims" at bounding box center [48, 143] width 96 height 286
click at [49, 182] on div "Hospitals" at bounding box center [48, 198] width 96 height 54
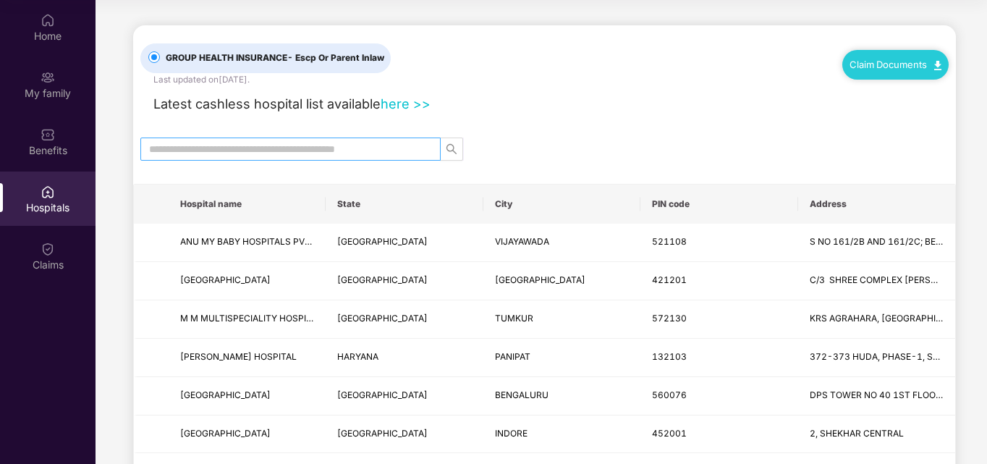
click at [165, 158] on span at bounding box center [290, 148] width 300 height 23
click at [165, 148] on input "text" at bounding box center [284, 149] width 271 height 16
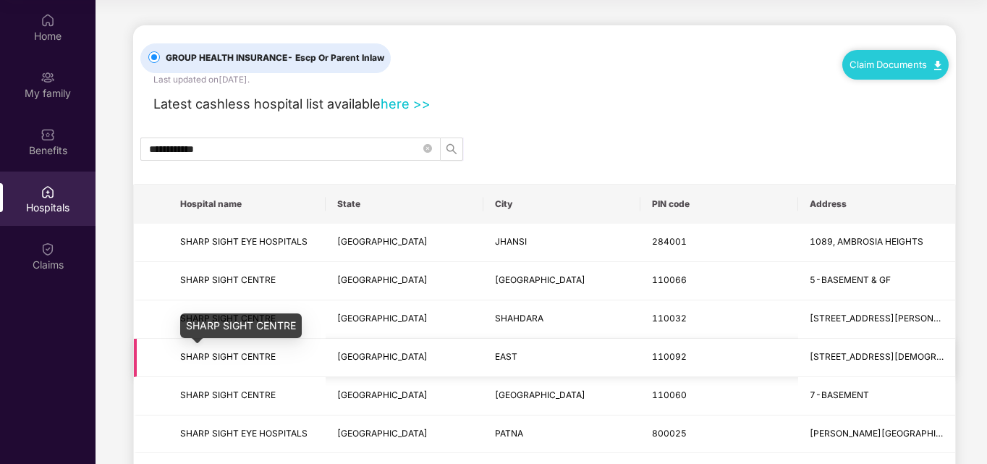
click at [241, 355] on span "SHARP SIGHT CENTRE" at bounding box center [228, 356] width 96 height 11
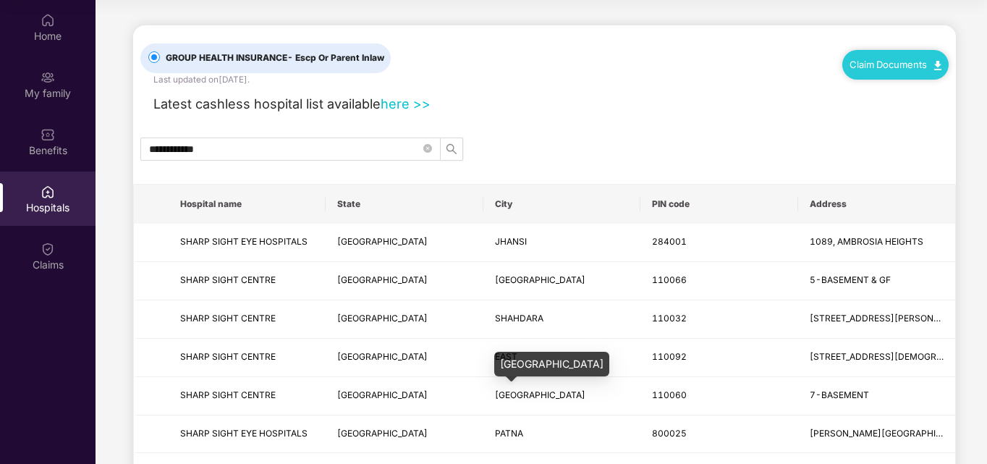
click at [497, 365] on div "[GEOGRAPHIC_DATA]" at bounding box center [551, 364] width 115 height 25
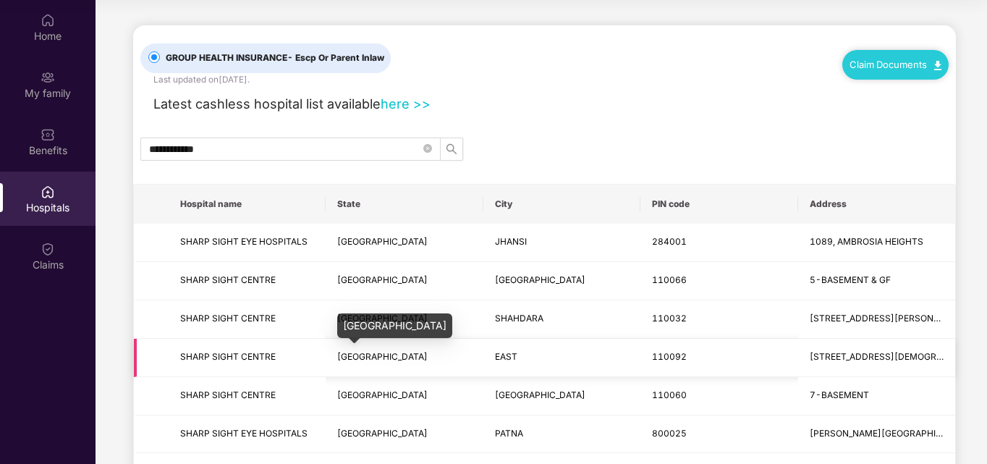
click at [351, 357] on span "[GEOGRAPHIC_DATA]" at bounding box center [382, 356] width 90 height 11
click at [875, 347] on td "[STREET_ADDRESS][DEMOGRAPHIC_DATA][PERSON_NAME]" at bounding box center [876, 358] width 157 height 38
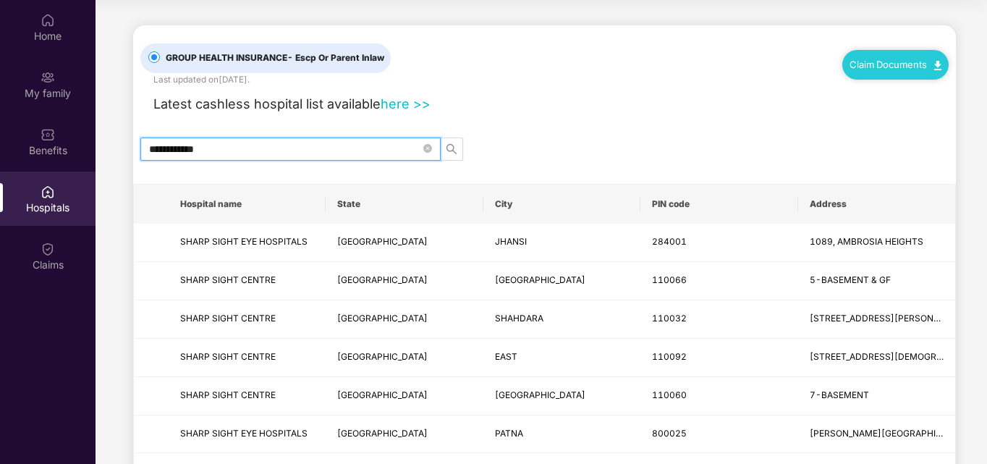
click at [245, 143] on input "**********" at bounding box center [284, 149] width 271 height 16
type input "*"
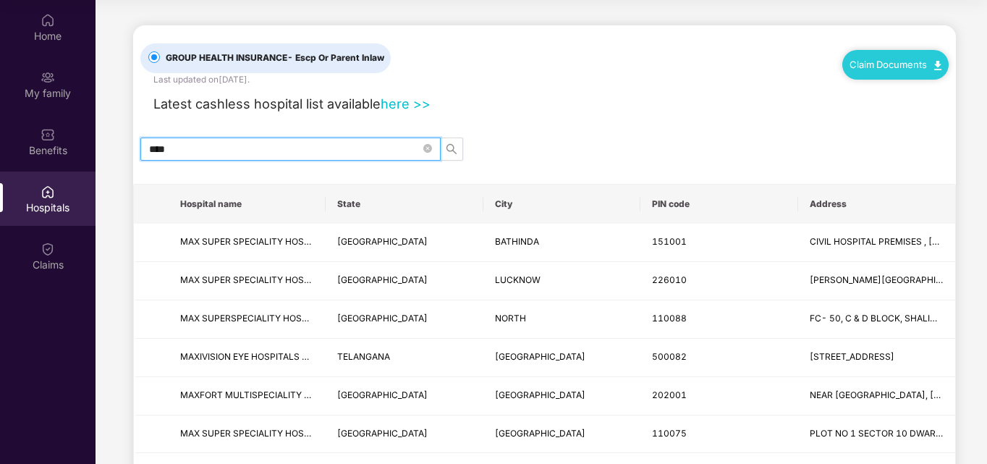
type input "***"
click at [390, 101] on link "here >>" at bounding box center [406, 104] width 50 height 16
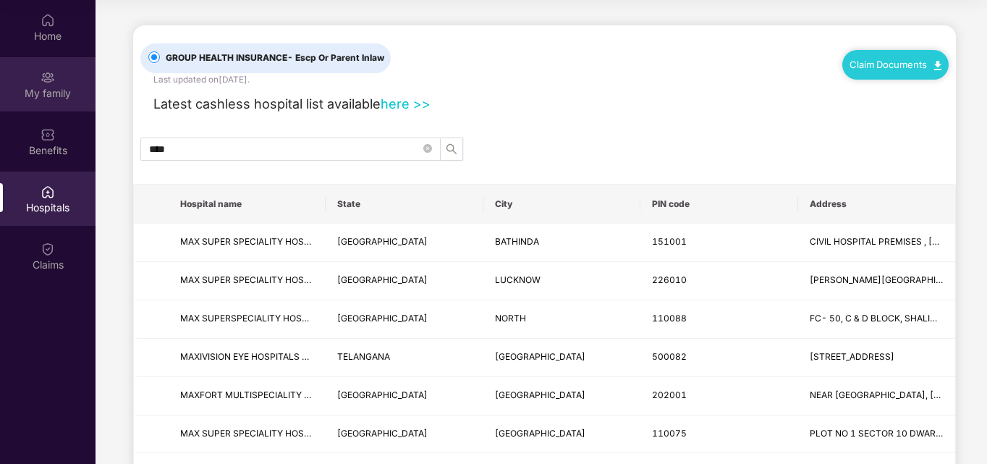
click at [38, 101] on div "My family" at bounding box center [48, 84] width 96 height 54
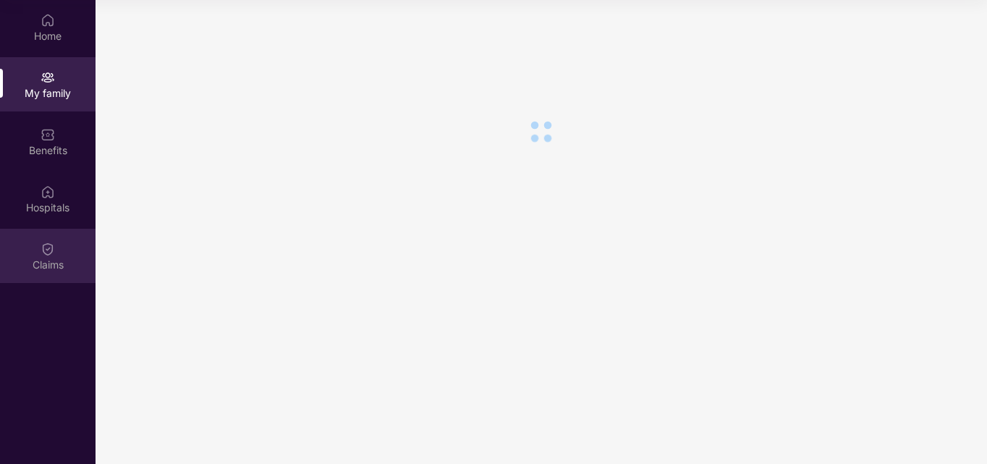
click at [69, 232] on div "Claims" at bounding box center [48, 256] width 96 height 54
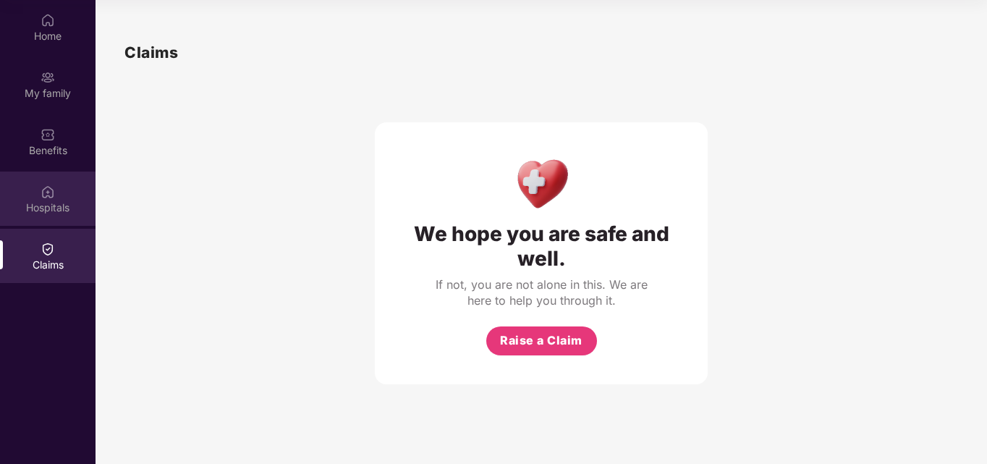
click at [64, 192] on div "Hospitals" at bounding box center [48, 198] width 96 height 54
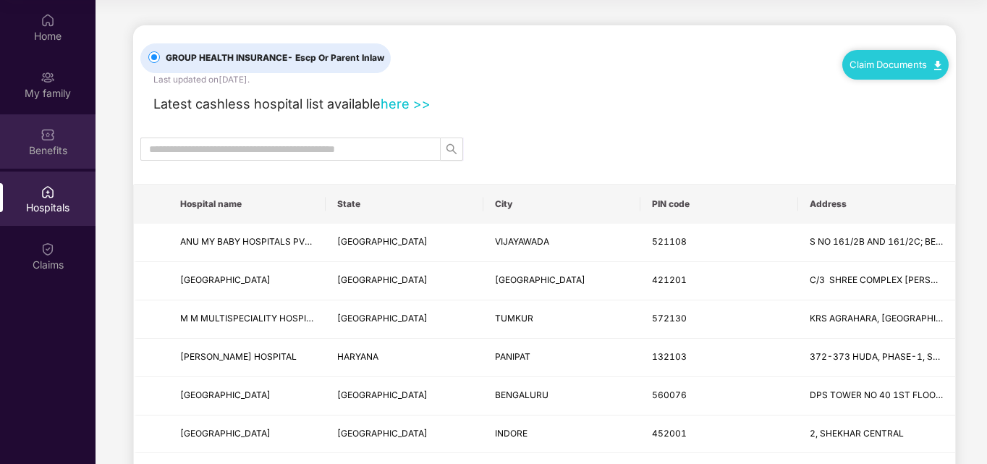
click at [57, 160] on div "Benefits" at bounding box center [48, 141] width 96 height 54
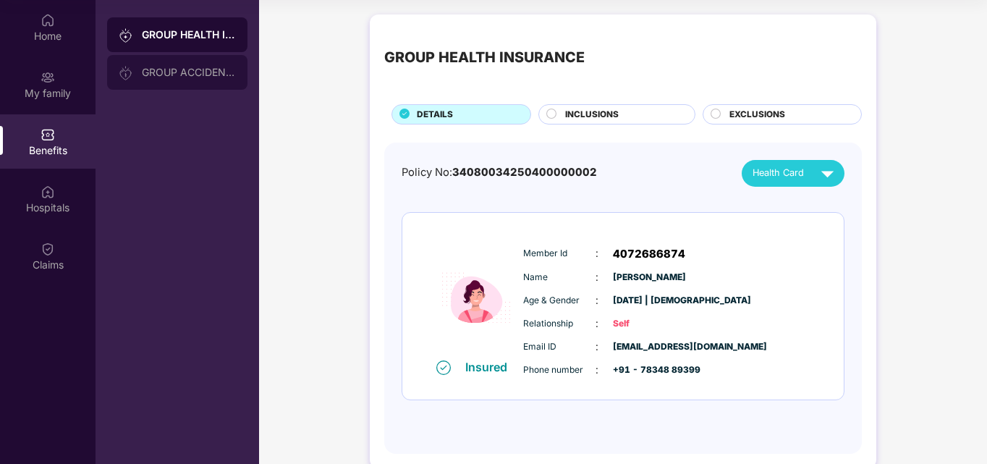
click at [181, 69] on div "GROUP ACCIDENTAL INSURANCE" at bounding box center [189, 73] width 94 height 12
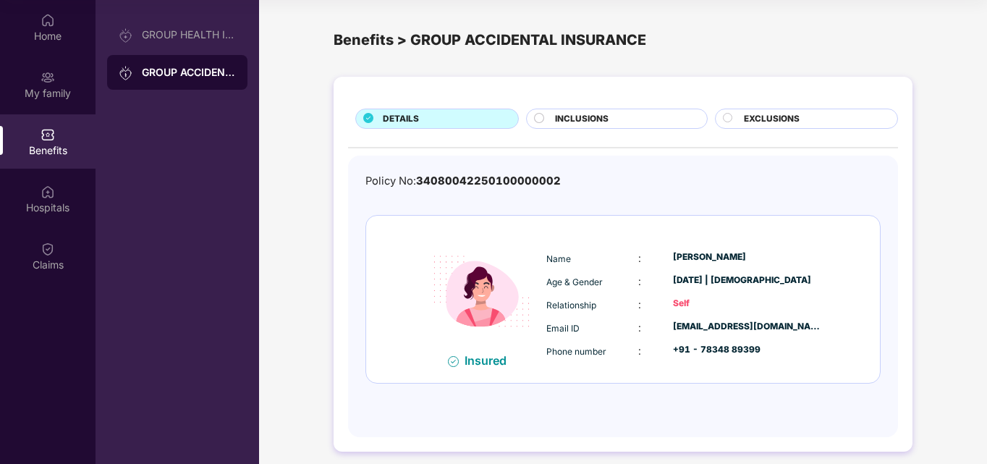
click at [496, 192] on div "Policy No: 34080042250100000002 Insured Name : [PERSON_NAME] Age & Gender : [DA…" at bounding box center [622, 289] width 515 height 232
click at [673, 306] on div "Self" at bounding box center [747, 304] width 149 height 14
click at [476, 358] on div "Insured" at bounding box center [489, 360] width 51 height 14
click at [41, 46] on div "Home" at bounding box center [48, 27] width 96 height 54
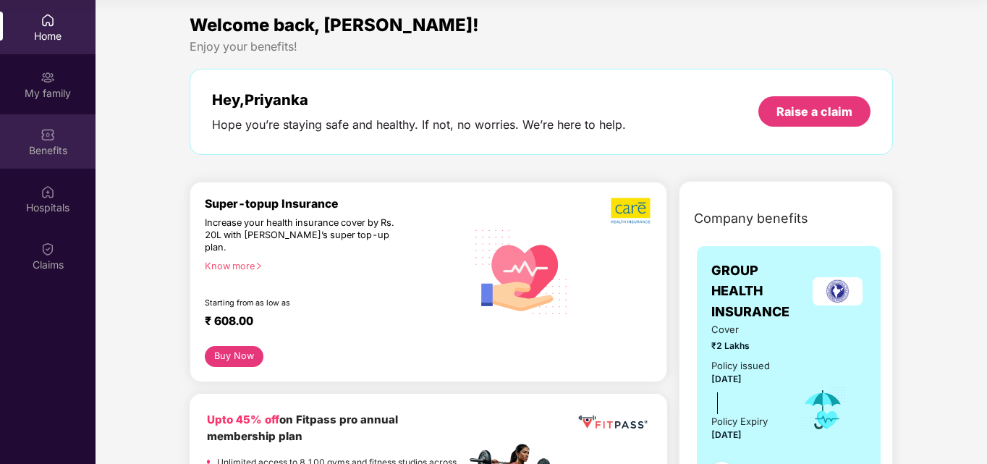
click at [59, 135] on div "Benefits" at bounding box center [48, 141] width 96 height 54
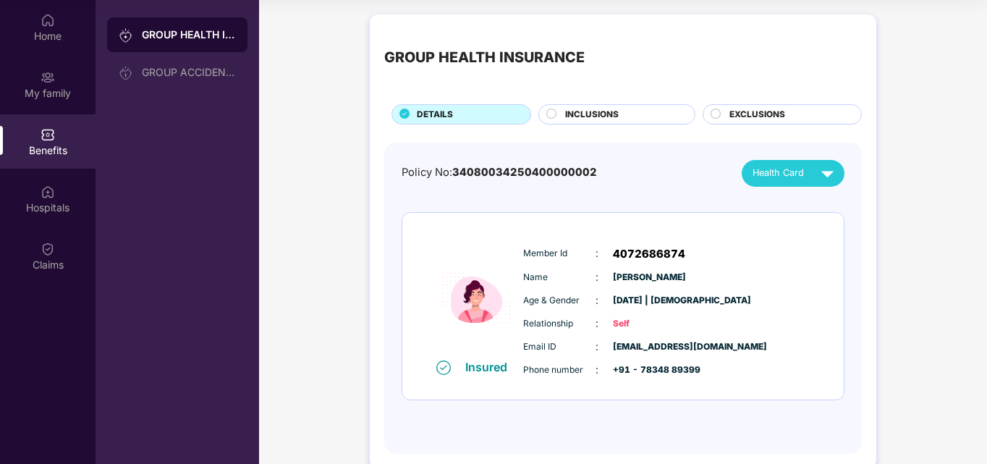
click at [621, 108] on div "INCLUSIONS" at bounding box center [623, 116] width 130 height 16
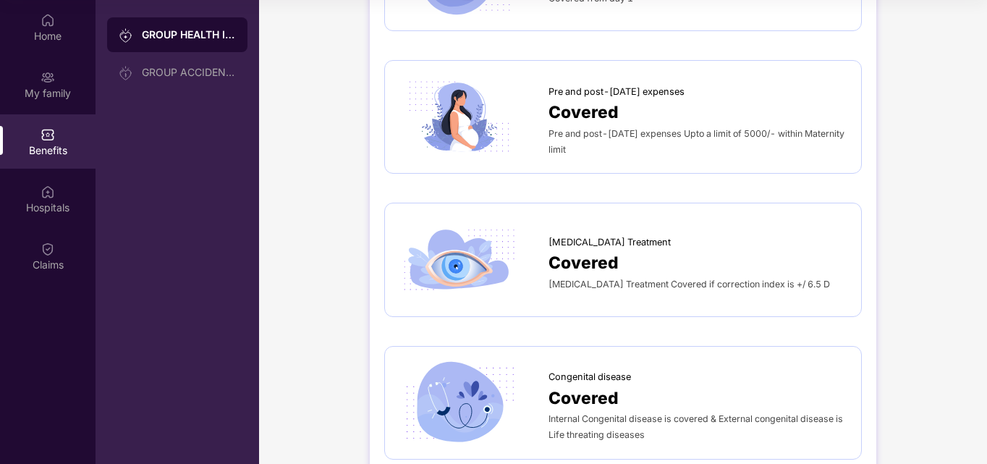
scroll to position [2024, 0]
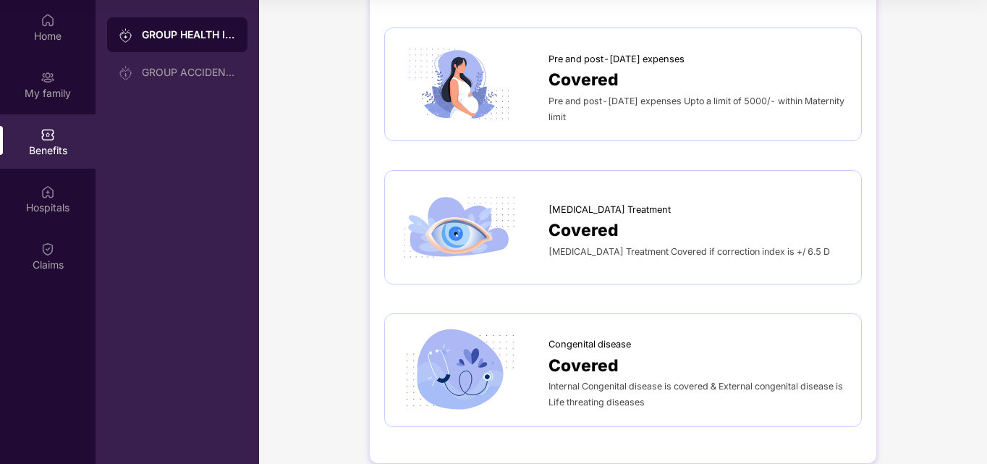
click at [714, 195] on div "[MEDICAL_DATA] Treatment" at bounding box center [697, 206] width 298 height 22
click at [462, 202] on img at bounding box center [459, 226] width 120 height 83
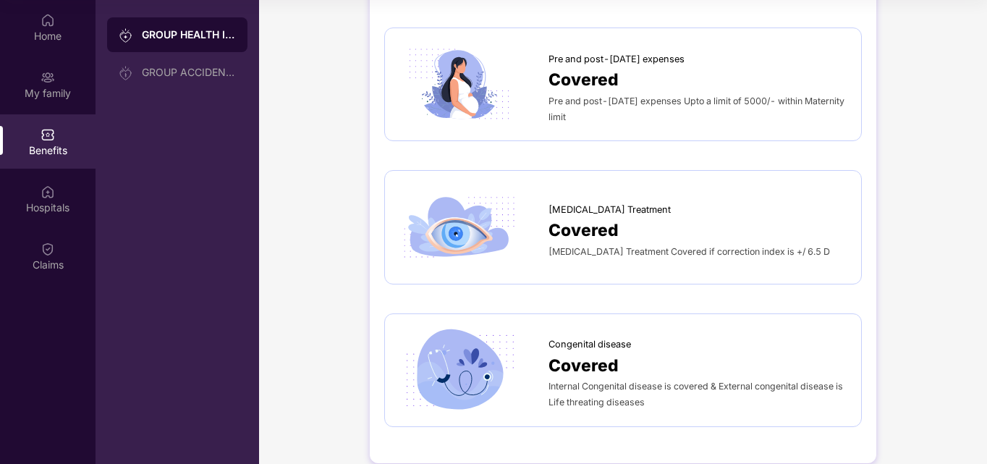
click at [462, 202] on img at bounding box center [459, 226] width 120 height 83
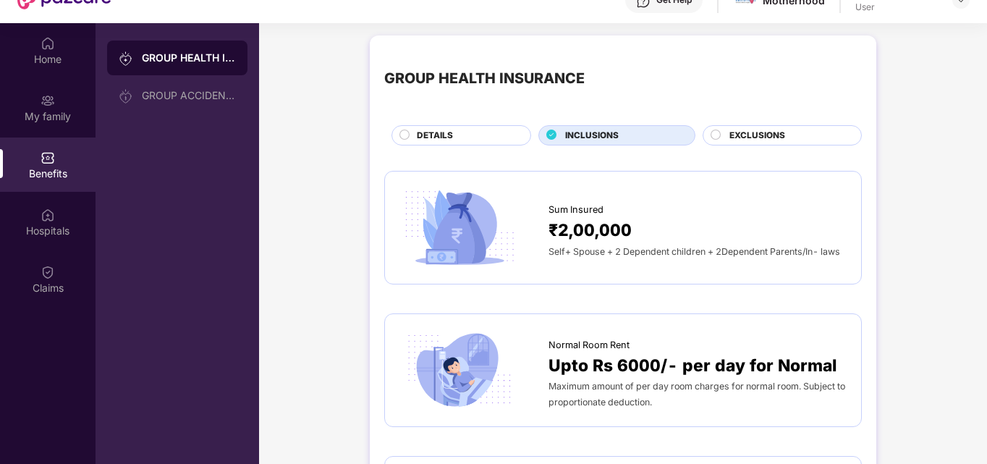
scroll to position [0, 0]
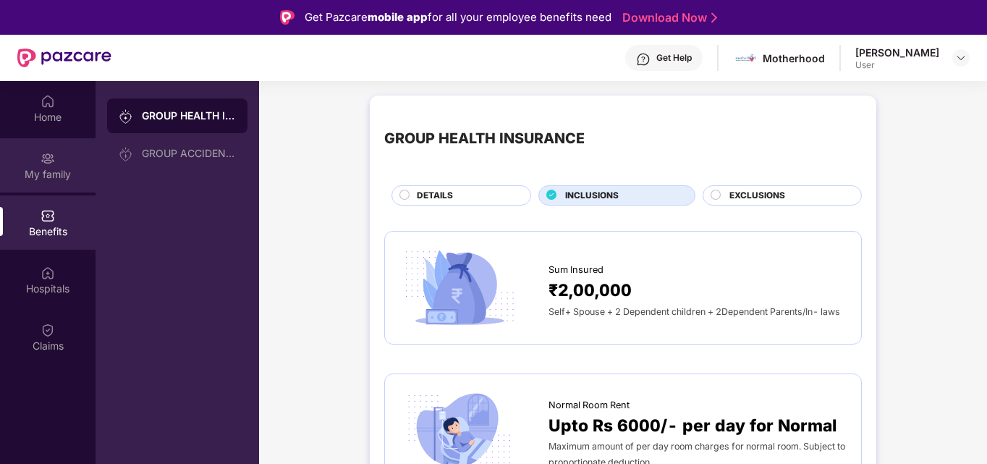
click at [67, 166] on div "My family" at bounding box center [48, 165] width 96 height 54
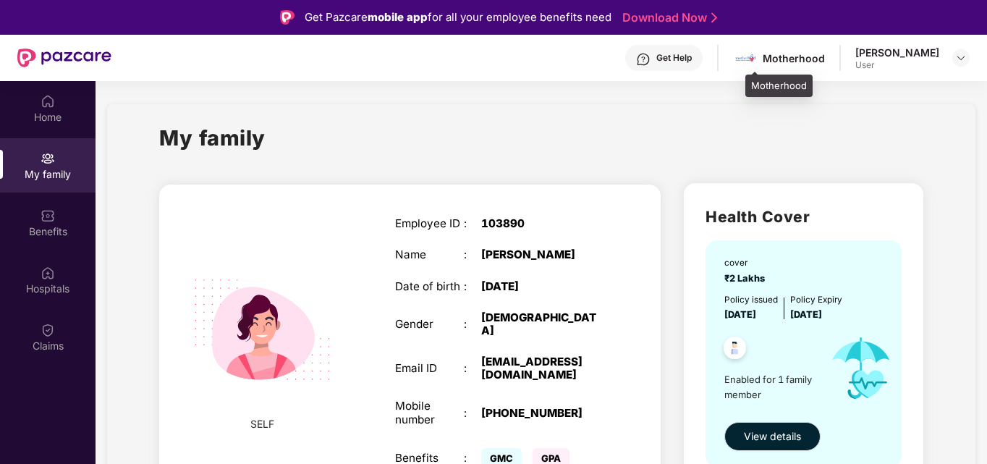
click at [804, 56] on div "Motherhood" at bounding box center [794, 58] width 62 height 14
click at [943, 65] on div "[PERSON_NAME] User" at bounding box center [912, 58] width 114 height 25
click at [958, 65] on div at bounding box center [960, 57] width 17 height 17
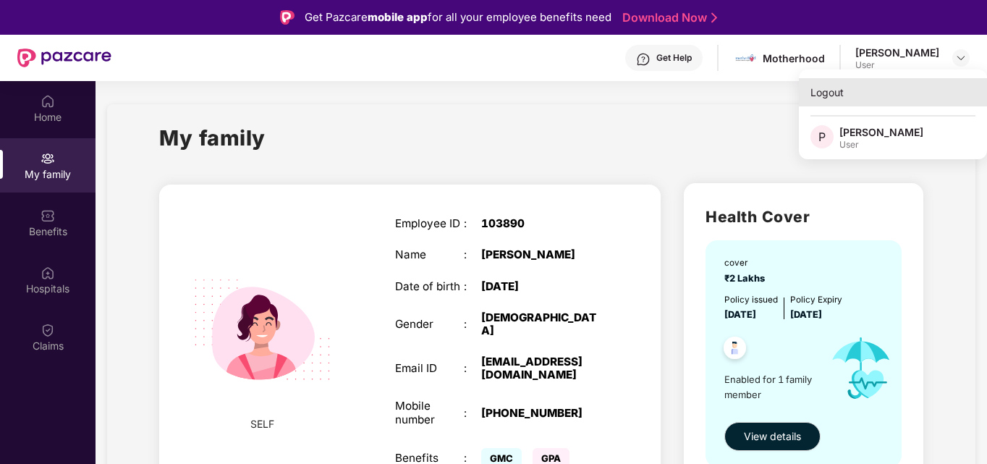
click at [852, 92] on div "Logout" at bounding box center [893, 92] width 188 height 28
